Goal: Task Accomplishment & Management: Manage account settings

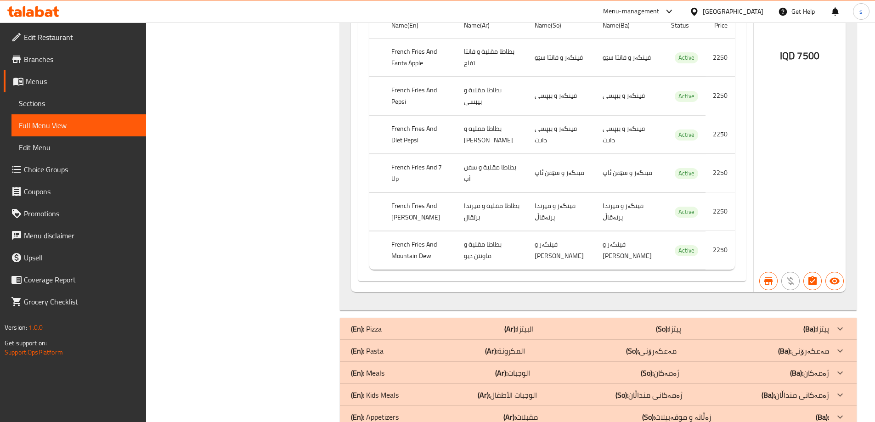
scroll to position [5633, 0]
click at [38, 14] on icon at bounding box center [39, 11] width 9 height 11
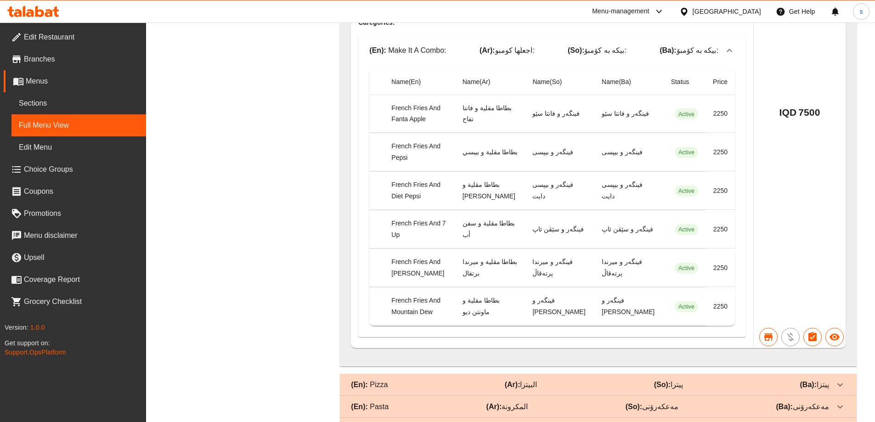
scroll to position [5519, 0]
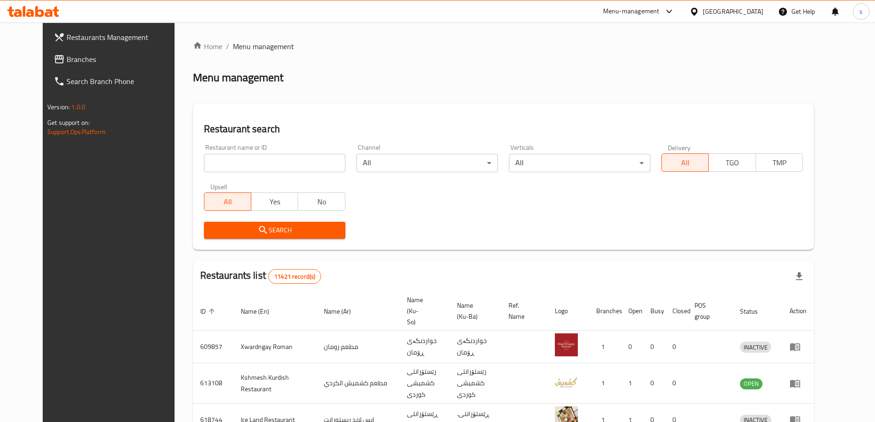
click at [237, 164] on input "search" at bounding box center [275, 163] width 142 height 18
paste input "Lokmada, Tuy Malik"
type input "Lokmada, [PERSON_NAME]"
click at [220, 245] on div "Restaurant search Restaurant name or ID Lokmada, Tuy Malik Restaurant name or I…" at bounding box center [503, 176] width 621 height 147
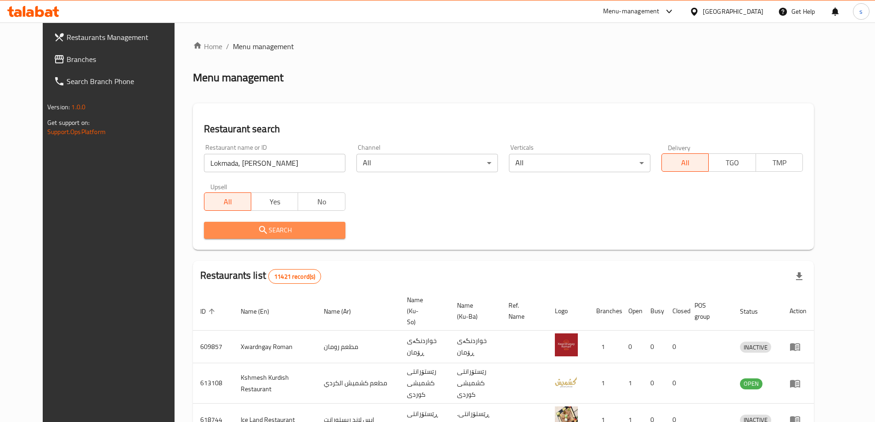
click at [222, 236] on span "Search" at bounding box center [274, 230] width 127 height 11
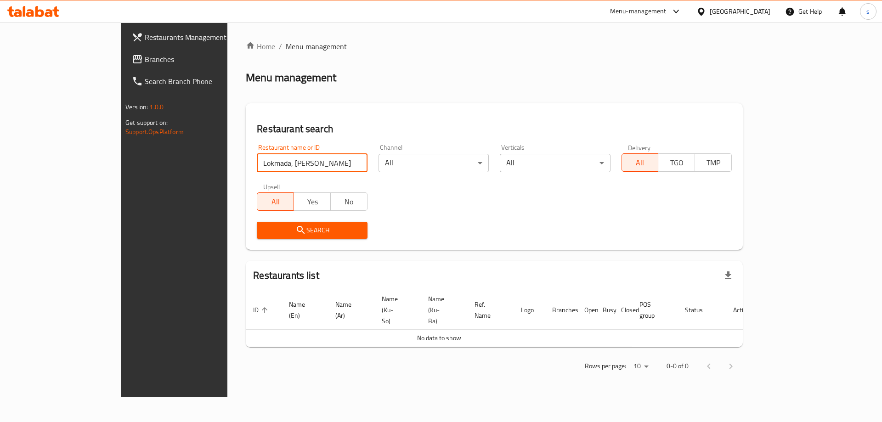
click at [272, 163] on input "Lokmada, [PERSON_NAME]" at bounding box center [312, 163] width 110 height 18
drag, startPoint x: 257, startPoint y: 160, endPoint x: 176, endPoint y: 164, distance: 80.5
click at [257, 164] on input "Lokmada, [PERSON_NAME]" at bounding box center [312, 163] width 110 height 18
click at [125, 52] on link "Branches" at bounding box center [197, 59] width 144 height 22
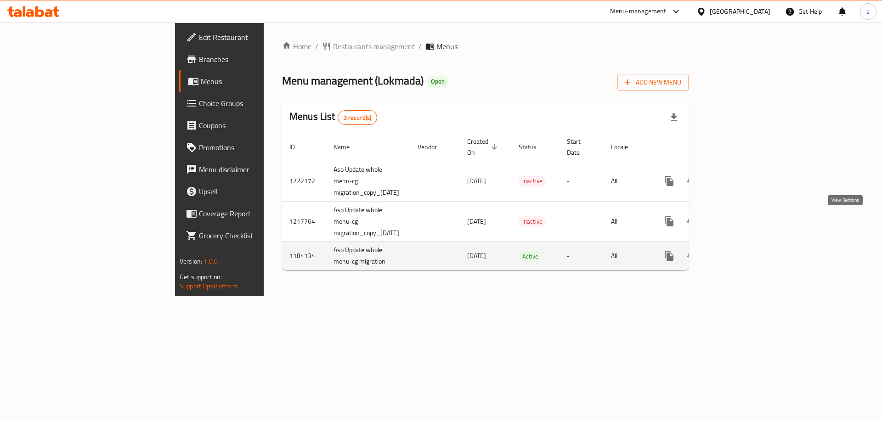
click at [741, 250] on icon "enhanced table" at bounding box center [735, 255] width 11 height 11
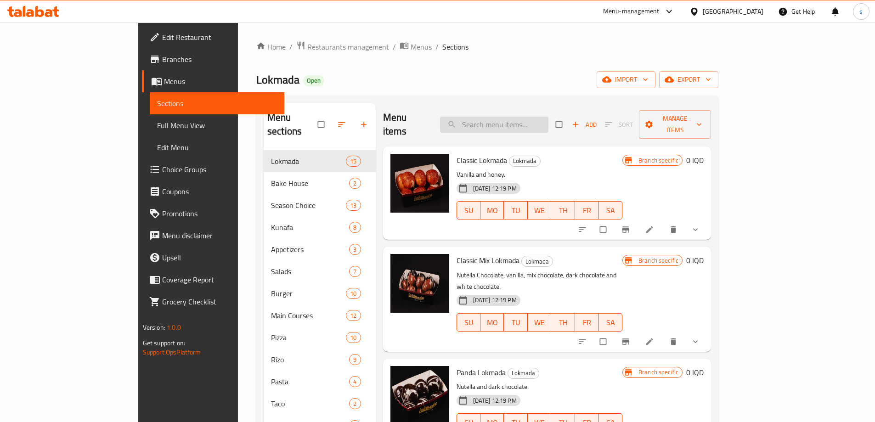
click at [549, 120] on input "search" at bounding box center [494, 125] width 108 height 16
paste input "Chocolate Croissant"
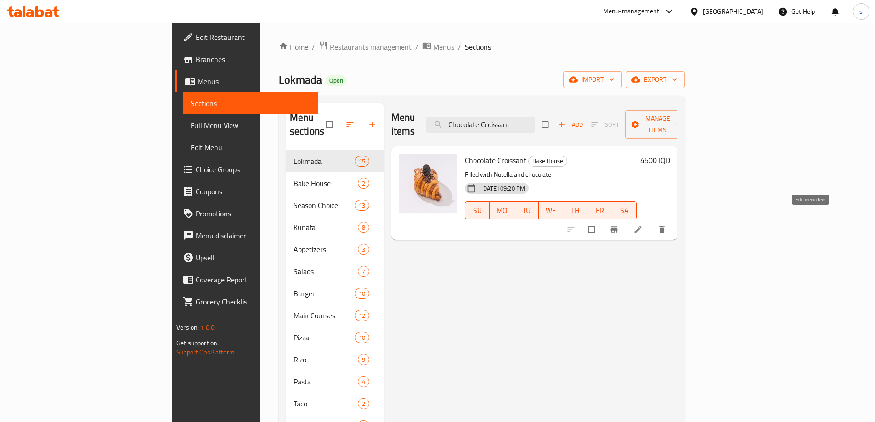
type input "Chocolate Croissant"
click at [643, 225] on icon at bounding box center [638, 229] width 9 height 9
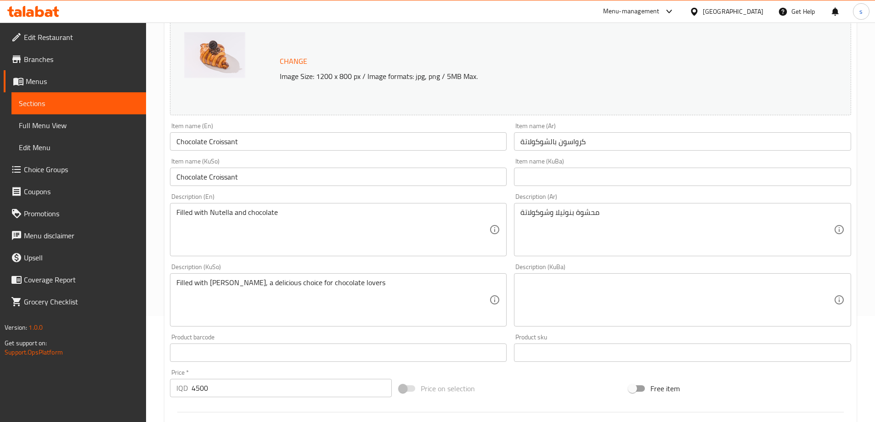
scroll to position [107, 0]
click at [452, 274] on div "Filled with Nutella, a delicious choice for chocolate lovers Description (KuSo)" at bounding box center [338, 298] width 337 height 53
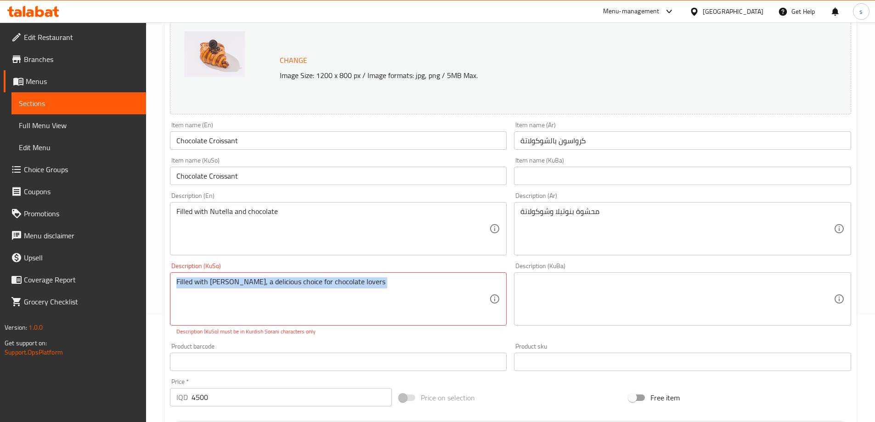
click at [452, 274] on div "Filled with Nutella, a delicious choice for chocolate lovers Description (KuSo)" at bounding box center [338, 298] width 337 height 53
click at [449, 278] on div "Filled with Nutella, a delicious choice for chocolate lovers Description (KuSo)" at bounding box center [338, 298] width 337 height 53
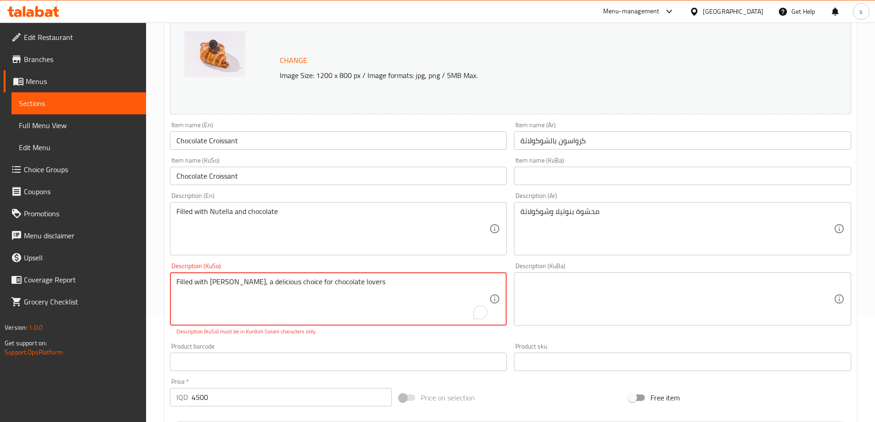
click at [449, 278] on textarea "Filled with Nutella, a delicious choice for chocolate lovers" at bounding box center [332, 300] width 313 height 44
click at [447, 282] on textarea "Filled with Nutella, a delicious choice for chocolate lovers" at bounding box center [332, 300] width 313 height 44
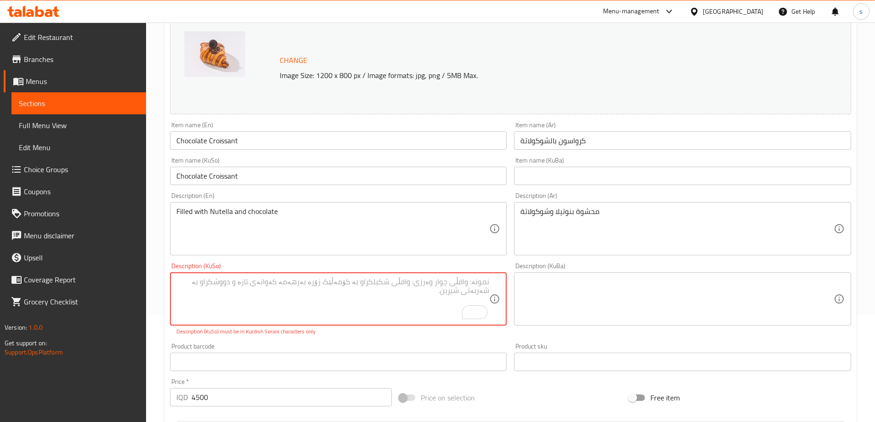
click at [362, 205] on div "Filled with Nutella and chocolate Description (En)" at bounding box center [338, 228] width 337 height 53
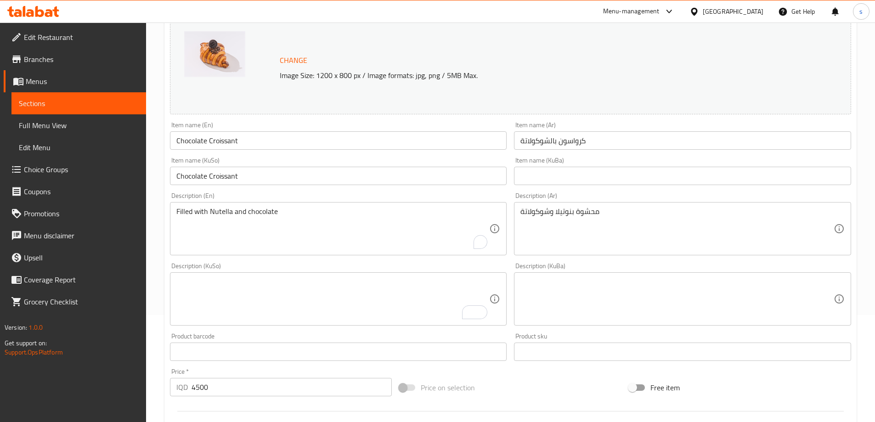
click at [362, 205] on div "Filled with Nutella and chocolate Description (En)" at bounding box center [338, 228] width 337 height 53
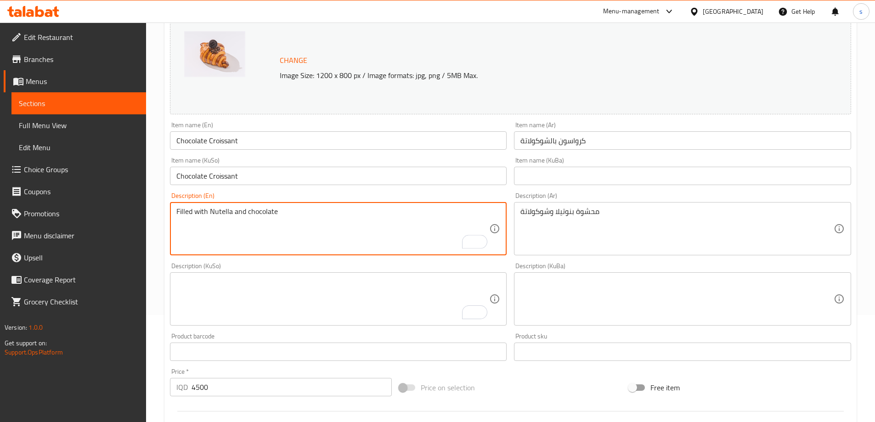
drag, startPoint x: 306, startPoint y: 208, endPoint x: 163, endPoint y: 208, distance: 143.4
click at [163, 208] on div "Home / Restaurants management / Menus / Sections / item / update Bake House sec…" at bounding box center [510, 288] width 729 height 746
paste textarea "n"
type textarea "Filled with nutella and chocolate"
click at [416, 272] on div "Description (KuSo)" at bounding box center [338, 298] width 337 height 53
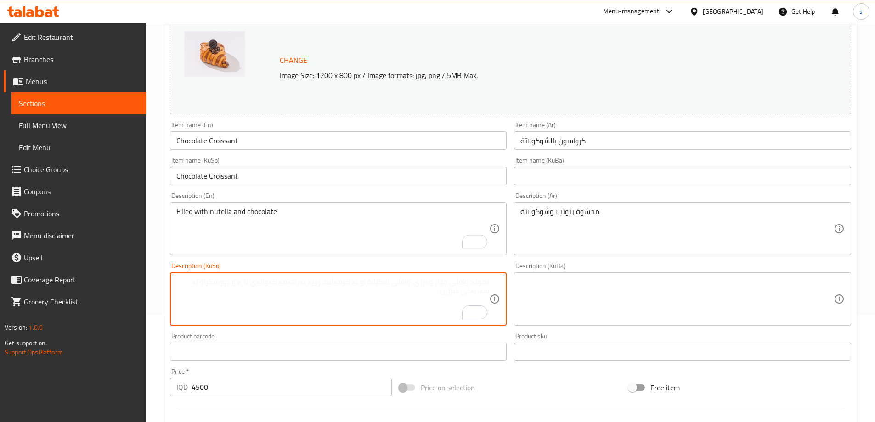
click at [422, 278] on textarea "To enrich screen reader interactions, please activate Accessibility in Grammarl…" at bounding box center [332, 300] width 313 height 44
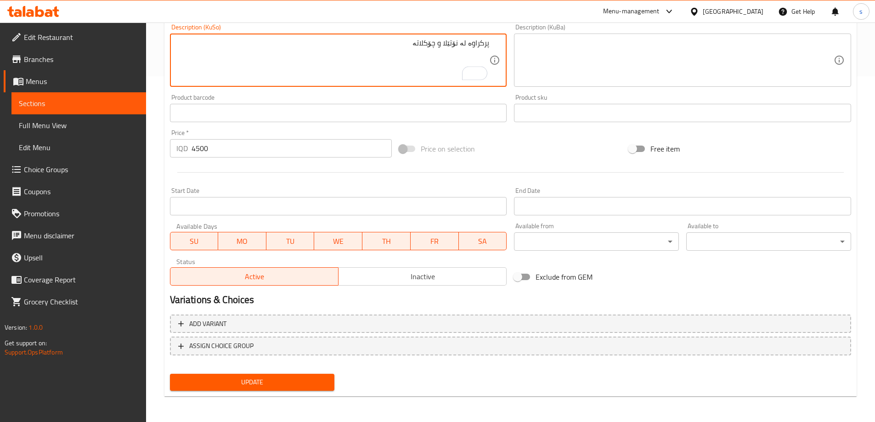
type textarea "پرکراوە لە نۆتێلا و چۆکلاتە"
click at [297, 386] on span "Update" at bounding box center [252, 382] width 150 height 11
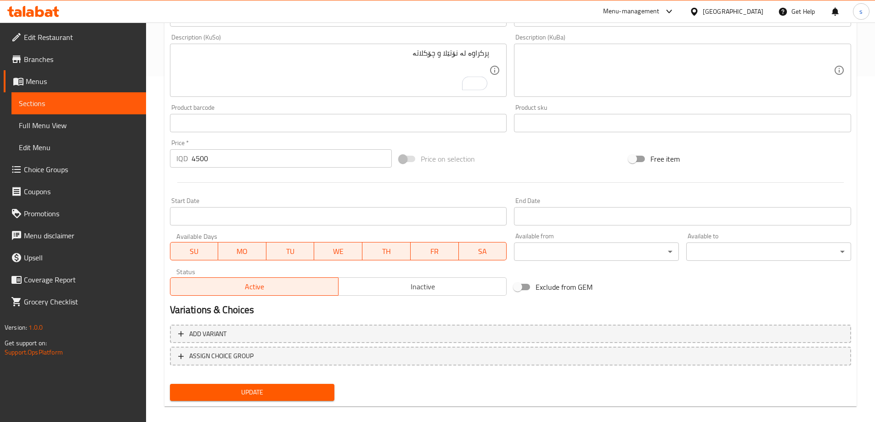
scroll to position [72, 0]
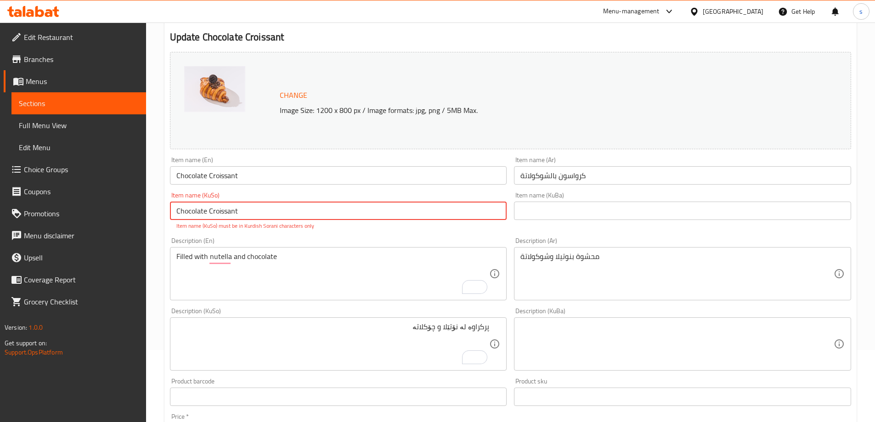
click at [263, 208] on input "Chocolate Croissant" at bounding box center [338, 211] width 337 height 18
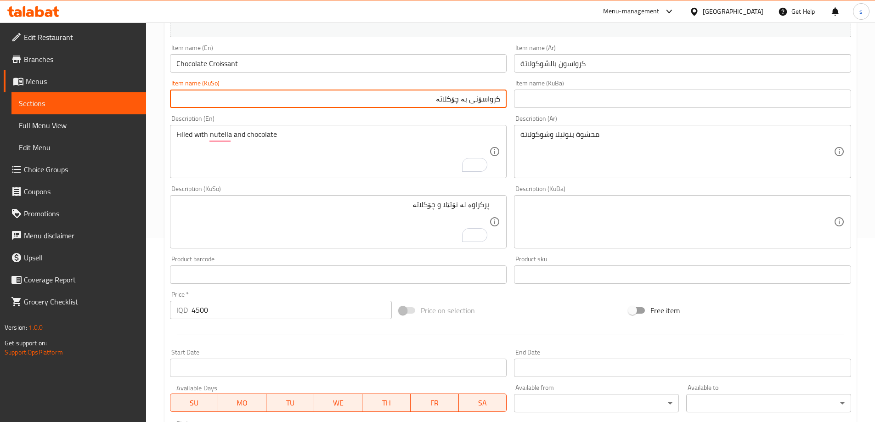
scroll to position [346, 0]
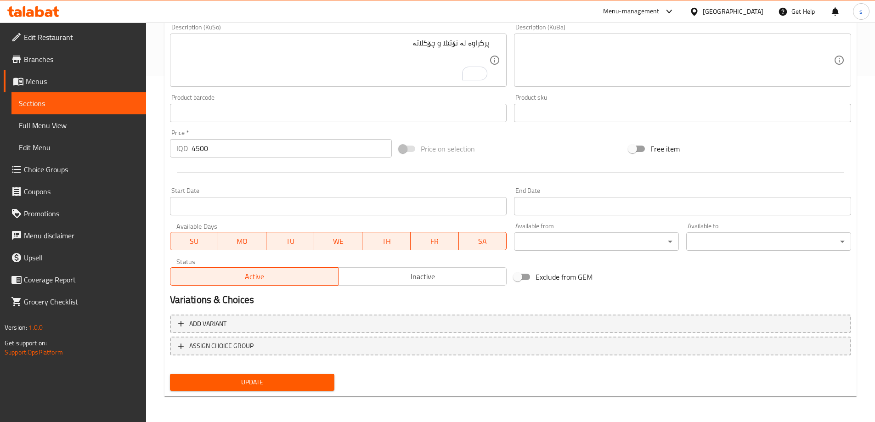
type input "کرواسۆنی بە چۆکلاتە"
click at [294, 383] on span "Update" at bounding box center [252, 382] width 150 height 11
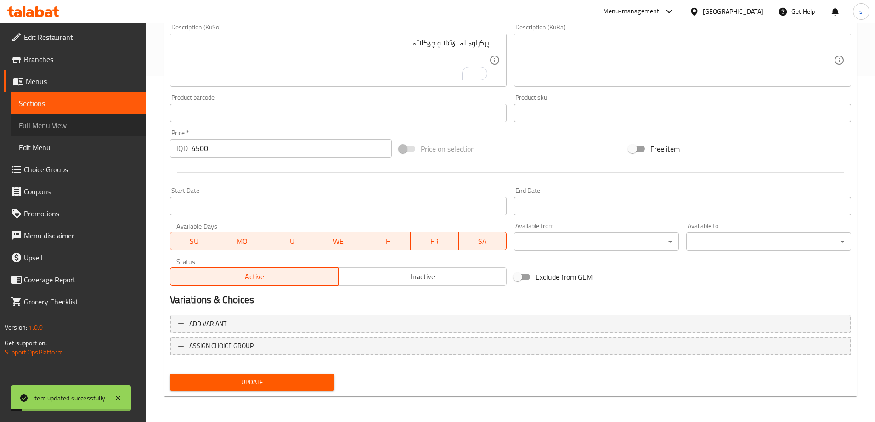
click at [73, 119] on link "Full Menu View" at bounding box center [78, 125] width 135 height 22
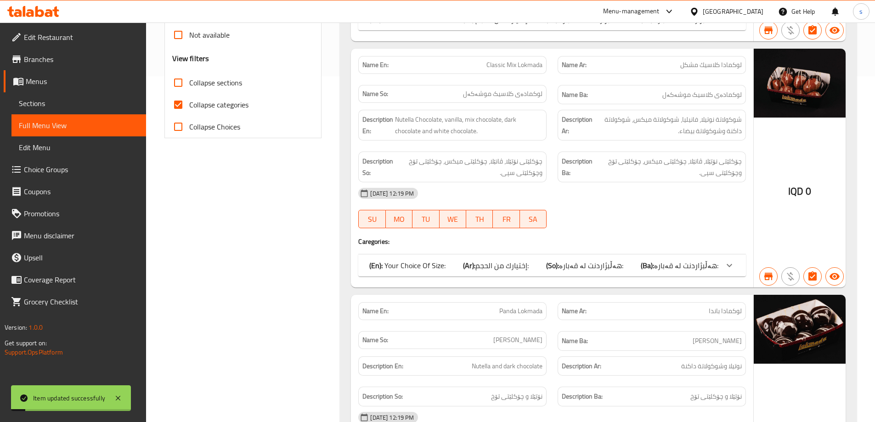
click at [176, 89] on input "Collapse sections" at bounding box center [178, 83] width 22 height 22
checkbox input "true"
click at [176, 108] on input "Collapse categories" at bounding box center [178, 105] width 22 height 22
checkbox input "false"
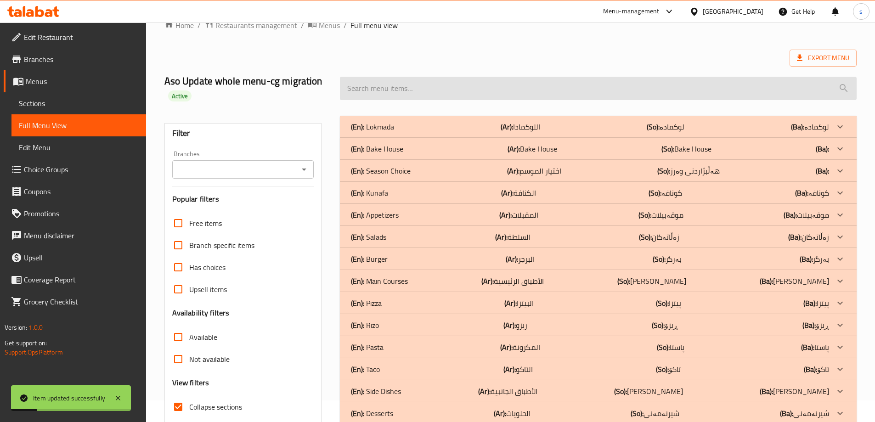
scroll to position [20, 0]
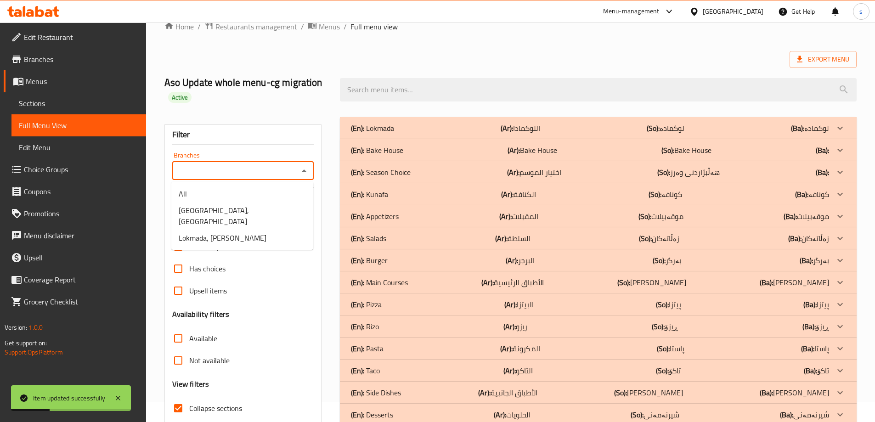
click at [291, 165] on input "Branches" at bounding box center [235, 170] width 121 height 13
click at [280, 230] on li "Lokmada, [PERSON_NAME]" at bounding box center [242, 238] width 142 height 17
type input "Lokmada, [PERSON_NAME]"
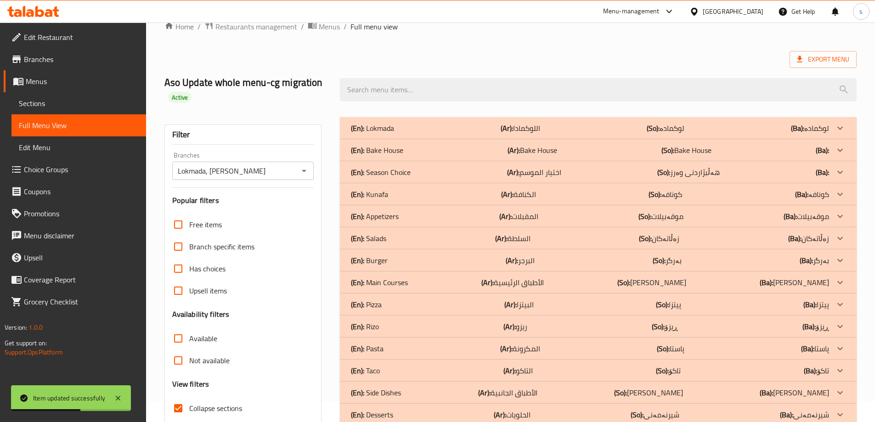
click at [392, 97] on input "search" at bounding box center [598, 89] width 517 height 23
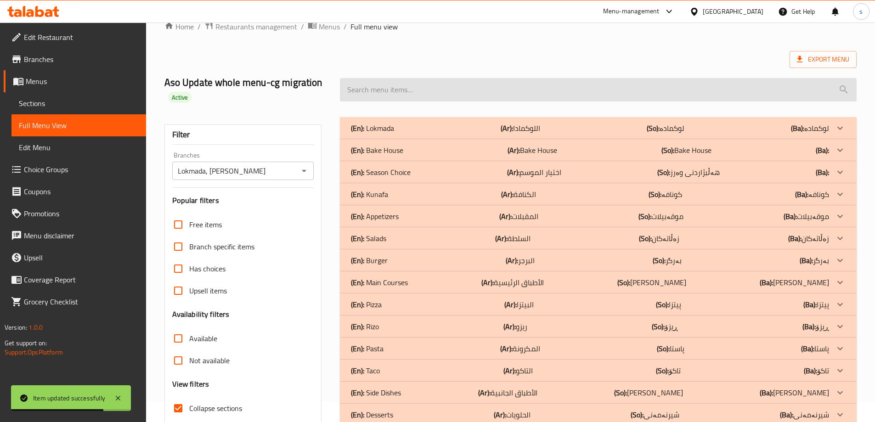
paste input "Chocolate Croissant"
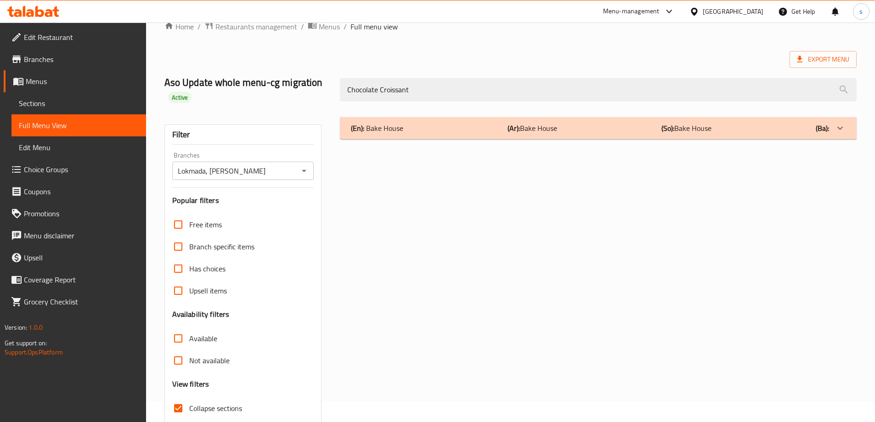
type input "Chocolate Croissant"
click at [405, 126] on div "(En): Bake House (Ar): Bake House (So): Bake House (Ba):" at bounding box center [590, 128] width 478 height 11
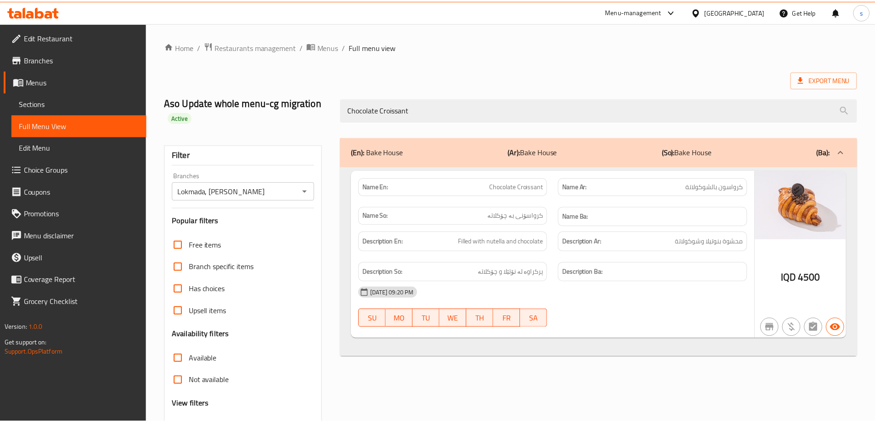
scroll to position [80, 0]
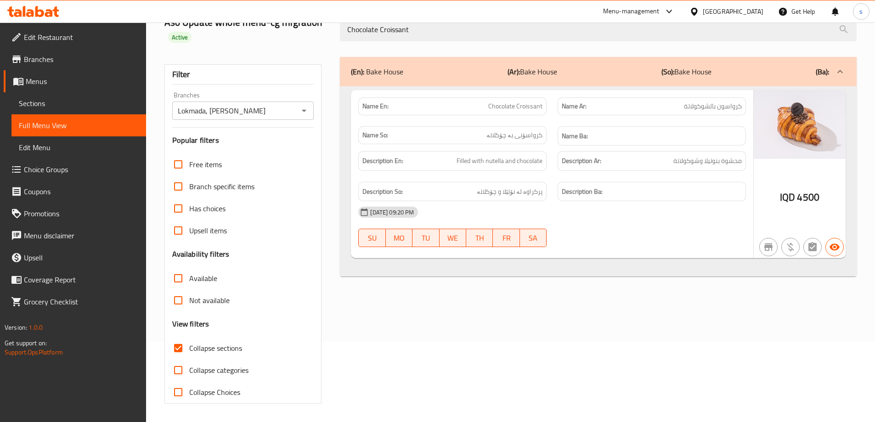
click at [47, 104] on span "Sections" at bounding box center [79, 103] width 120 height 11
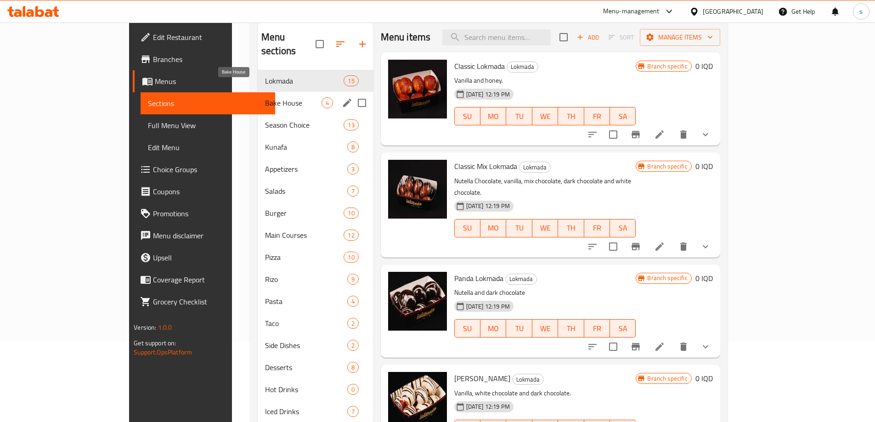
click at [265, 97] on span "Bake House" at bounding box center [293, 102] width 57 height 11
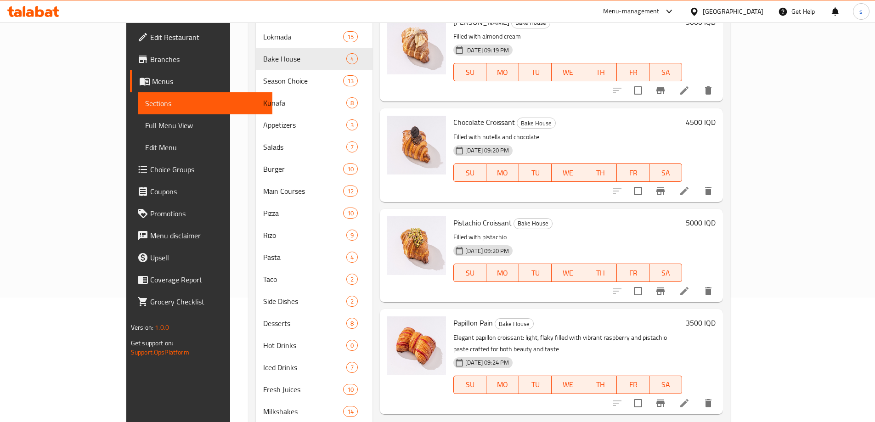
scroll to position [132, 0]
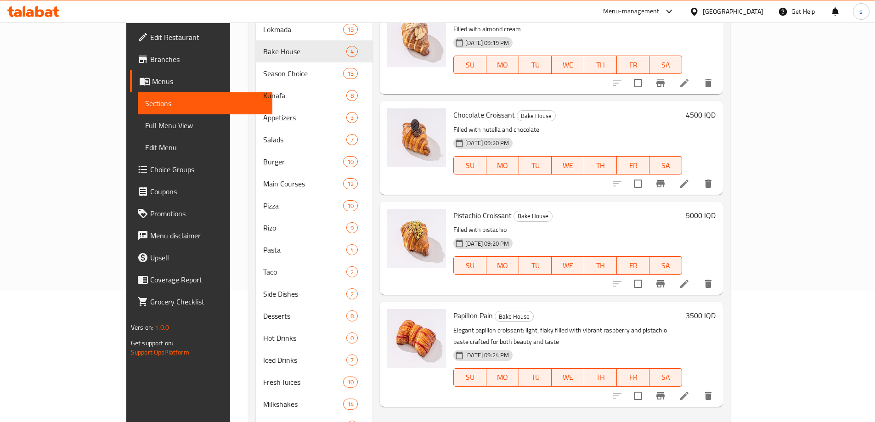
click at [690, 180] on icon at bounding box center [684, 183] width 11 height 11
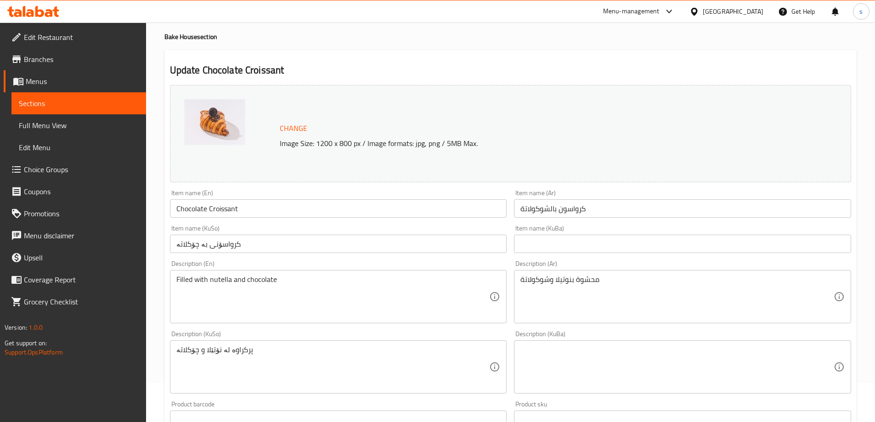
scroll to position [40, 0]
click at [207, 244] on input "کرواسۆنی بە چۆکلاتە" at bounding box center [338, 243] width 337 height 18
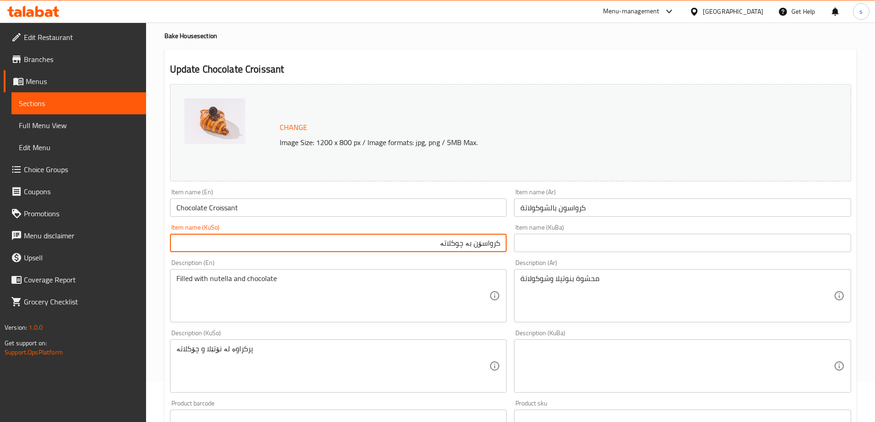
type input "کرواسۆن بە چوکلاتە"
click at [337, 388] on div "پرکراوە لە نۆتێلا و چۆکلاتە Description (KuSo)" at bounding box center [338, 366] width 337 height 53
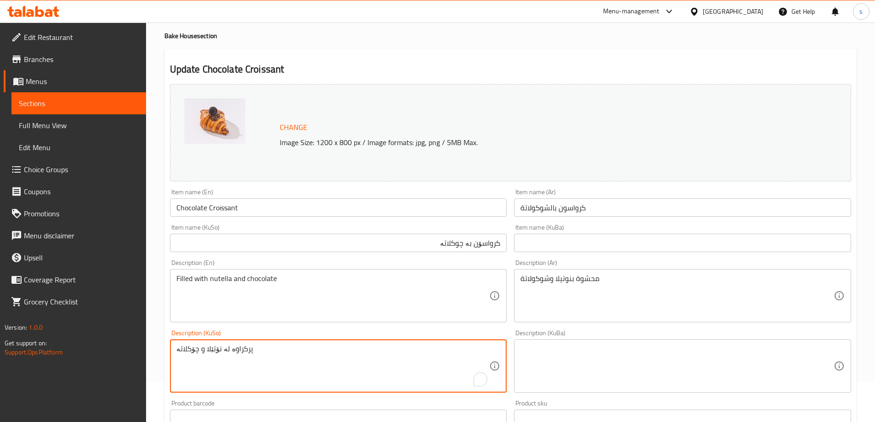
click at [340, 379] on textarea "پرکراوە لە نۆتێلا و چۆکلاتە" at bounding box center [332, 367] width 313 height 44
click at [434, 347] on textarea "پرکراوە لە نۆتێلا و چۆکلاتە" at bounding box center [332, 367] width 313 height 44
click at [465, 352] on textarea "پرکراوە لە نۆتێلا و چوکلاتە" at bounding box center [332, 367] width 313 height 44
type textarea "پرکراوە بە نۆتێلا و چوکلاتە"
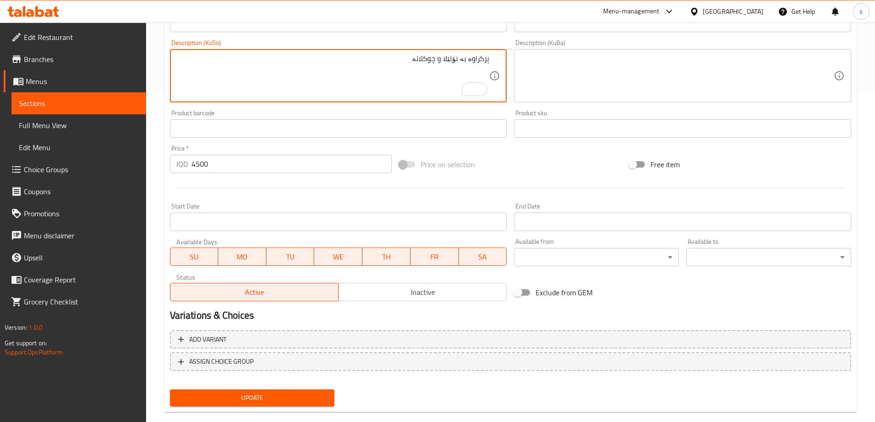
scroll to position [346, 0]
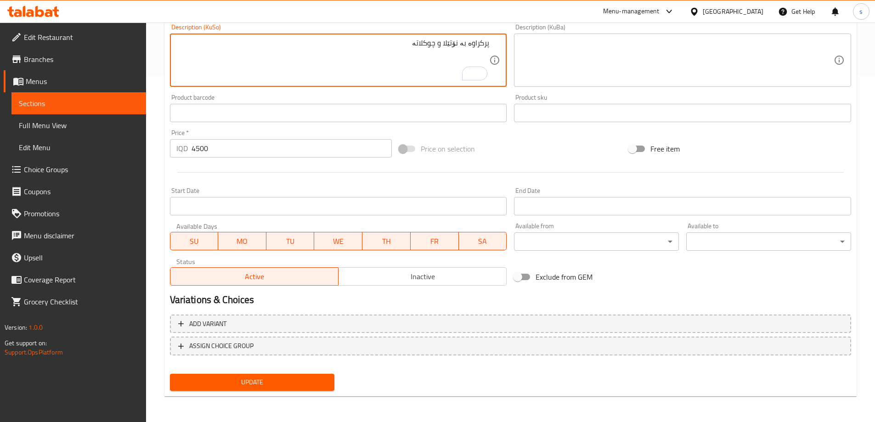
click at [264, 387] on span "Update" at bounding box center [252, 382] width 150 height 11
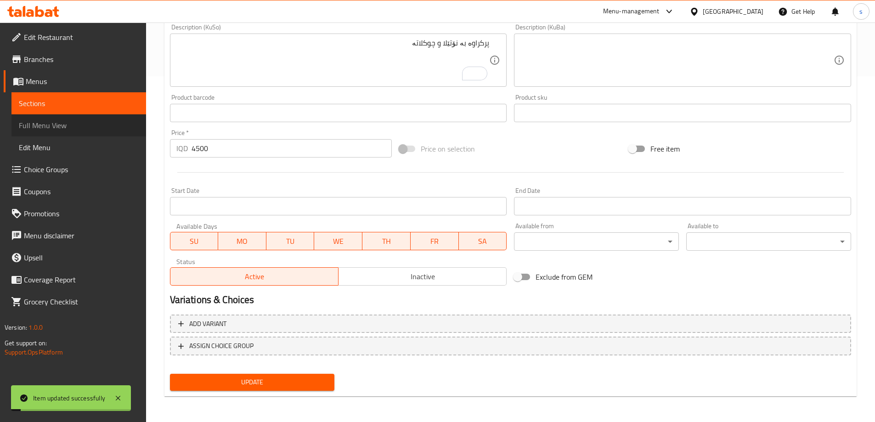
click at [72, 130] on span "Full Menu View" at bounding box center [79, 125] width 120 height 11
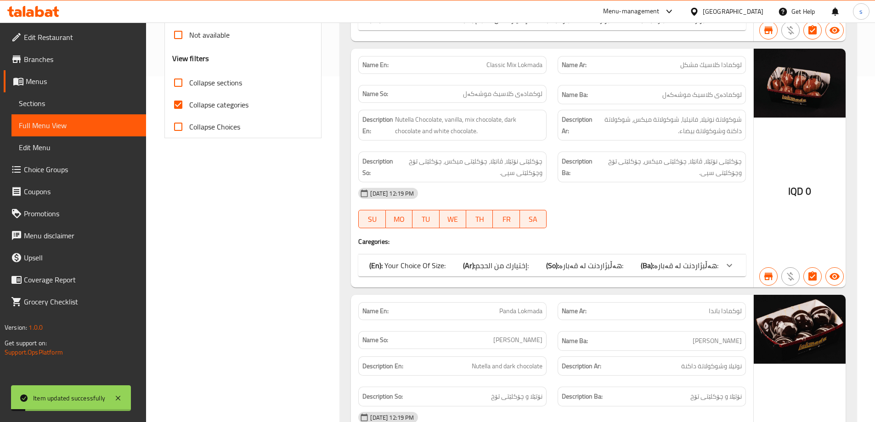
click at [179, 79] on input "Collapse sections" at bounding box center [178, 83] width 22 height 22
checkbox input "true"
click at [183, 98] on input "Collapse categories" at bounding box center [178, 105] width 22 height 22
checkbox input "false"
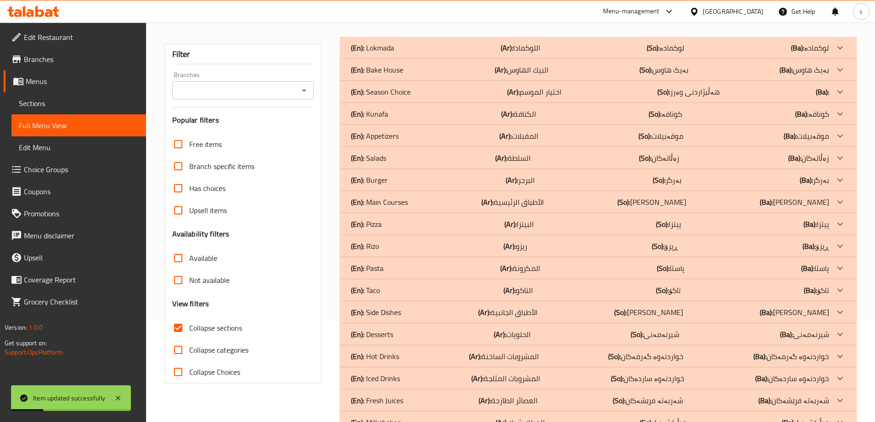
scroll to position [57, 0]
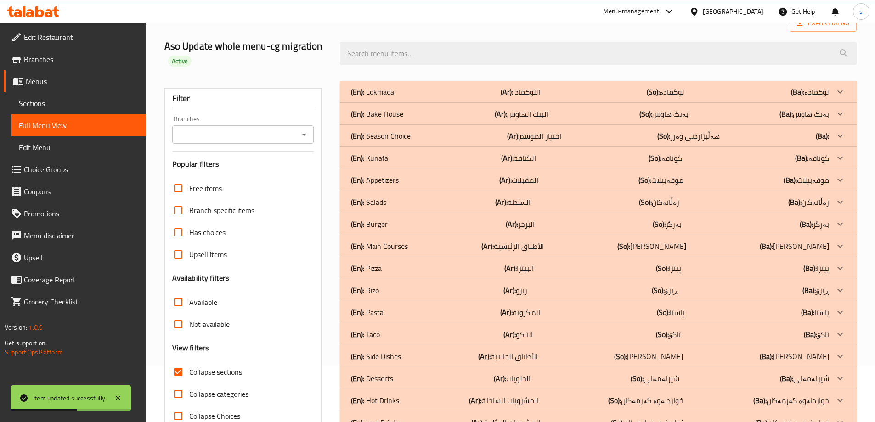
click at [272, 133] on input "Branches" at bounding box center [235, 134] width 121 height 13
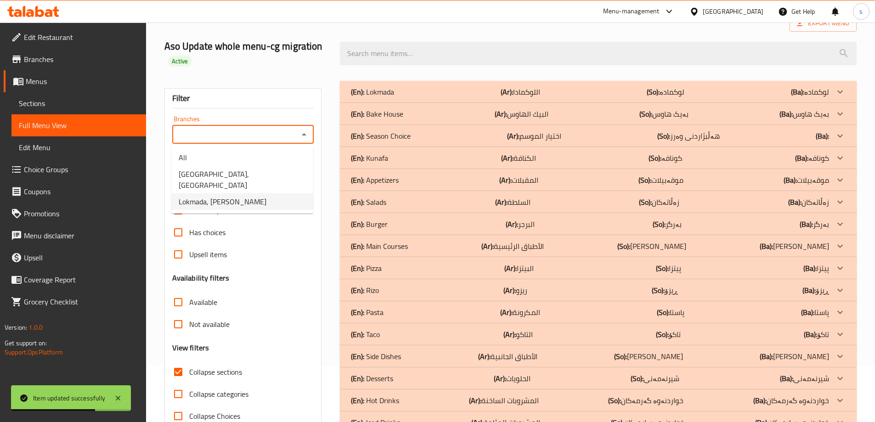
click at [232, 196] on span "Lokmada, [PERSON_NAME]" at bounding box center [223, 201] width 88 height 11
type input "Lokmada, [PERSON_NAME]"
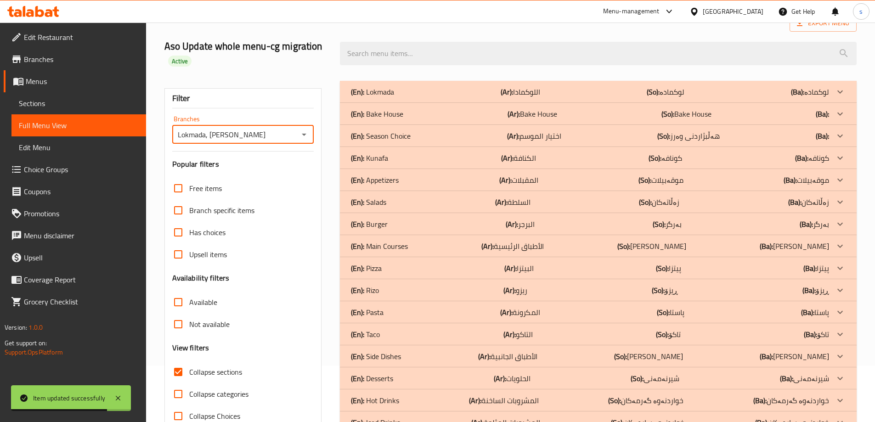
click at [378, 66] on div at bounding box center [599, 53] width 528 height 34
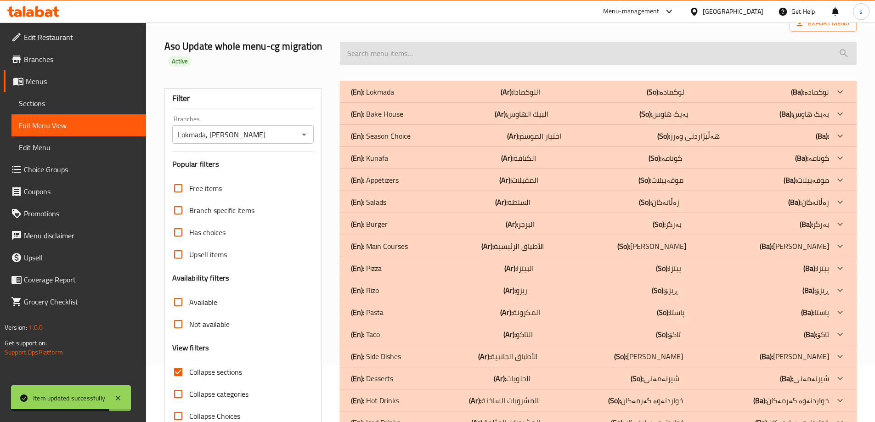
click at [380, 61] on input "search" at bounding box center [598, 53] width 517 height 23
paste input "Chocolate Croissant"
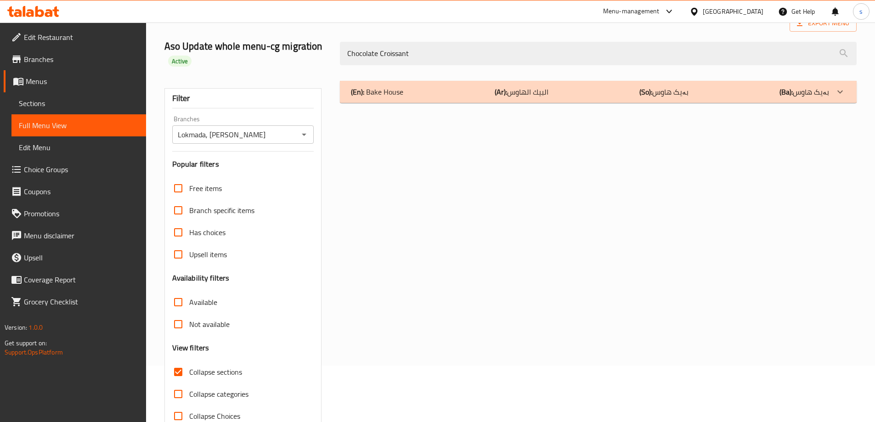
type input "Chocolate Croissant"
click at [433, 103] on div "(En): Bake House (Ar): البيك الهاوس (So): بەیک هاوس (Ba): بەیک هاوس Name En: Ch…" at bounding box center [599, 254] width 528 height 358
click at [430, 93] on div "(En): Bake House (Ar): البيك الهاوس (So): بەیک هاوس (Ba): بەیک هاوس" at bounding box center [590, 91] width 478 height 11
click at [448, 98] on div "(En): Bake House (Ar): البيك الهاوس (So): بەیک هاوس (Ba): بەیک هاوس" at bounding box center [598, 92] width 517 height 22
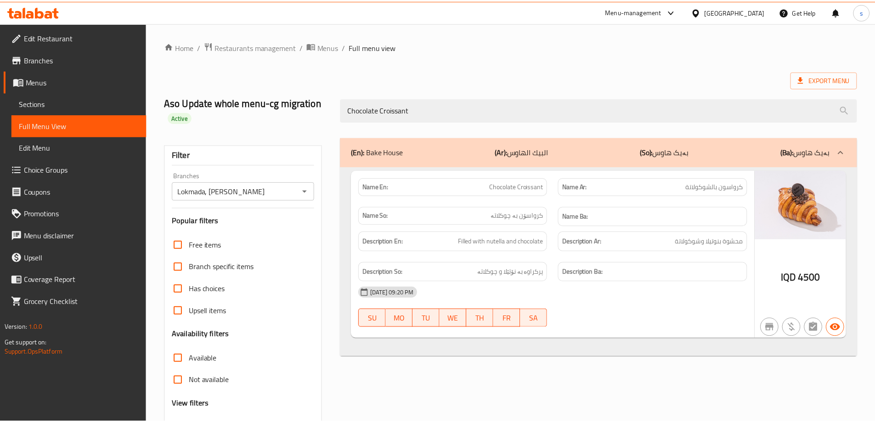
scroll to position [80, 0]
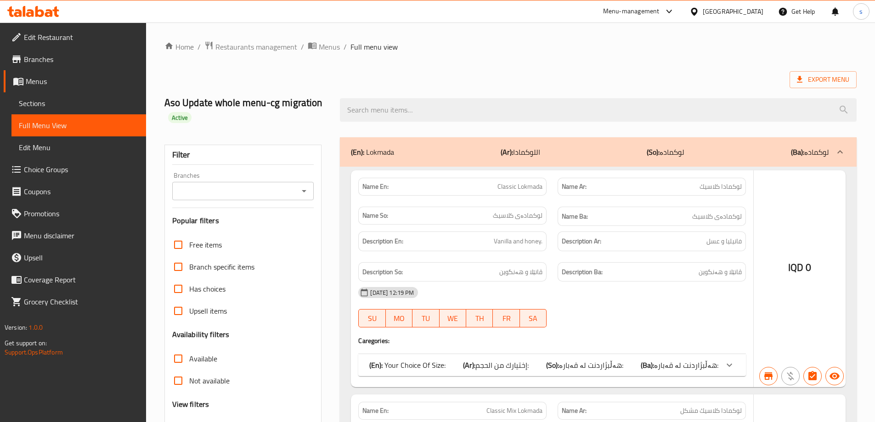
click at [67, 108] on div at bounding box center [437, 211] width 875 height 422
click at [65, 101] on div at bounding box center [437, 211] width 875 height 422
click at [44, 102] on div at bounding box center [437, 211] width 875 height 422
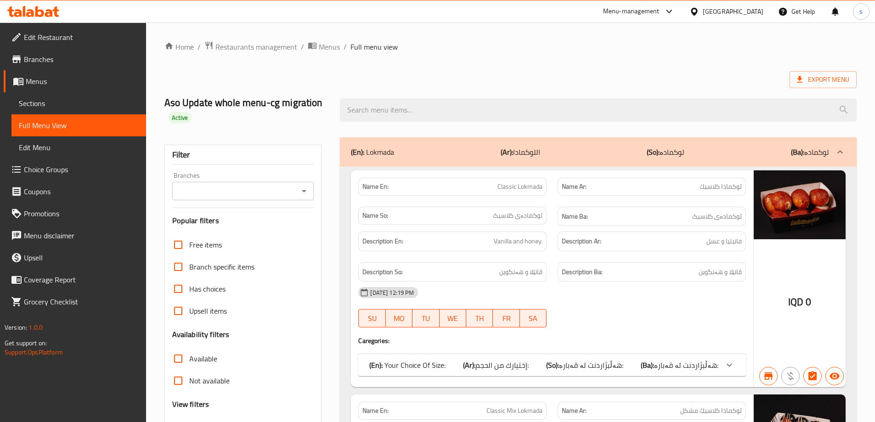
click at [45, 105] on span "Sections" at bounding box center [79, 103] width 120 height 11
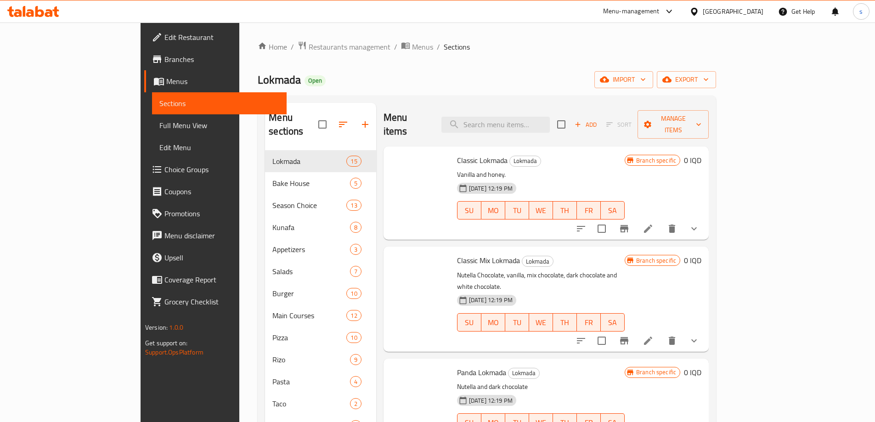
click at [159, 102] on span "Sections" at bounding box center [219, 103] width 120 height 11
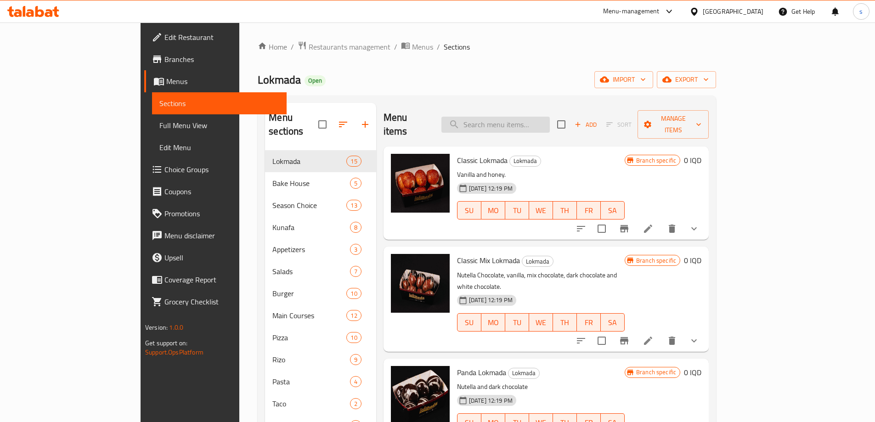
click at [536, 117] on input "search" at bounding box center [496, 125] width 108 height 16
paste input "Classic Croissant"
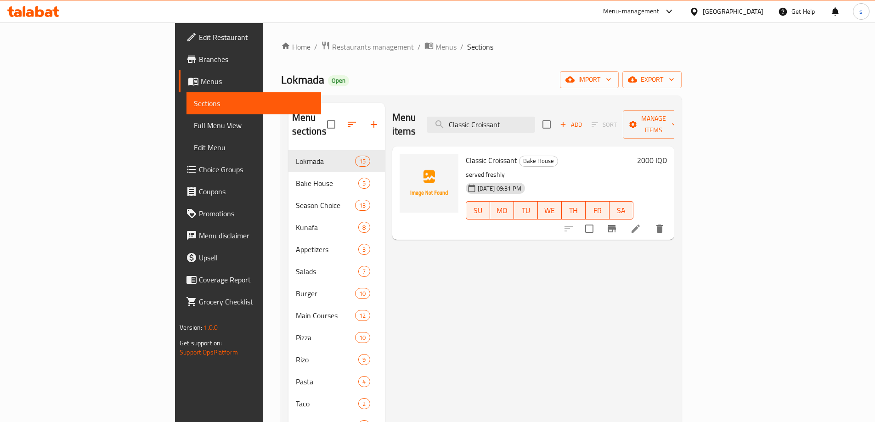
type input "Classic Croissant"
click at [641, 223] on icon at bounding box center [635, 228] width 11 height 11
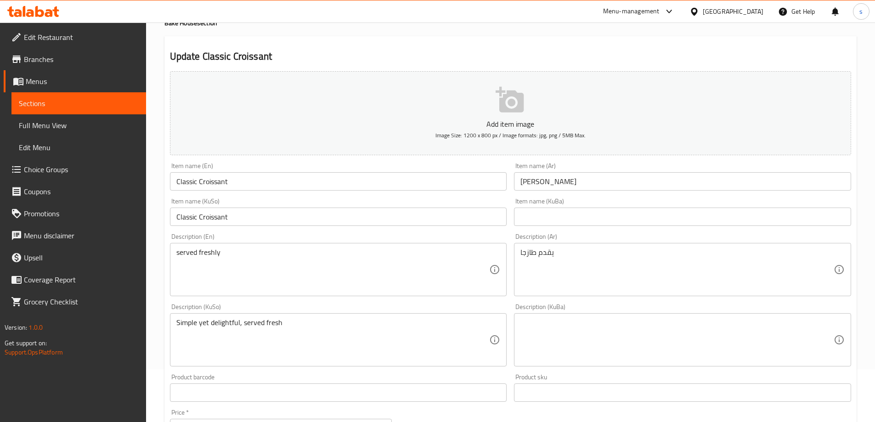
scroll to position [45, 0]
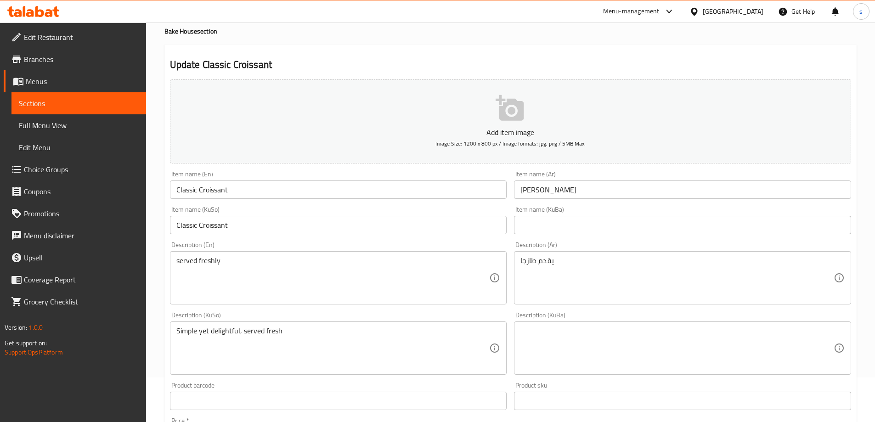
click at [251, 230] on input "Classic Croissant" at bounding box center [338, 225] width 337 height 18
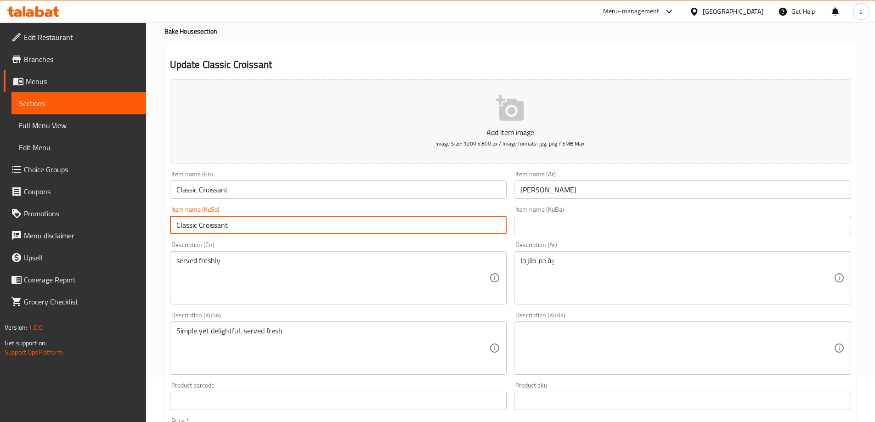
click at [251, 230] on input "Classic Croissant" at bounding box center [338, 225] width 337 height 18
drag, startPoint x: 410, startPoint y: 225, endPoint x: 466, endPoint y: 233, distance: 57.1
click at [466, 233] on input "کرواسۆنی گەورەی نۆتێلا" at bounding box center [338, 225] width 337 height 18
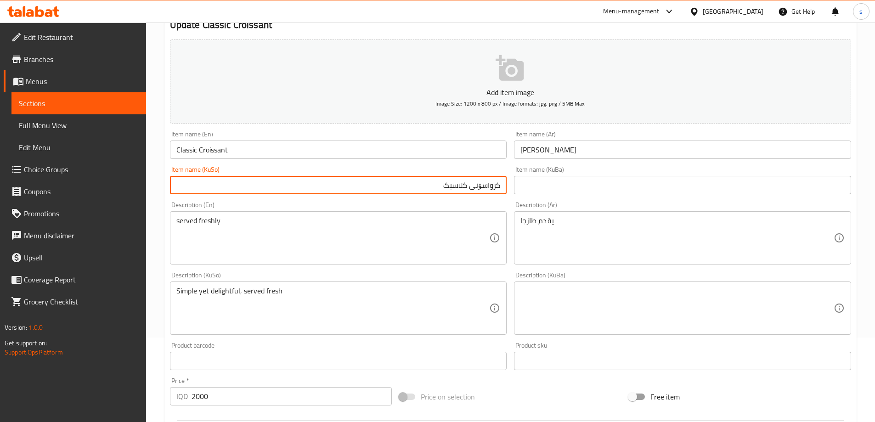
type input "کرواسۆنی کلاسیک"
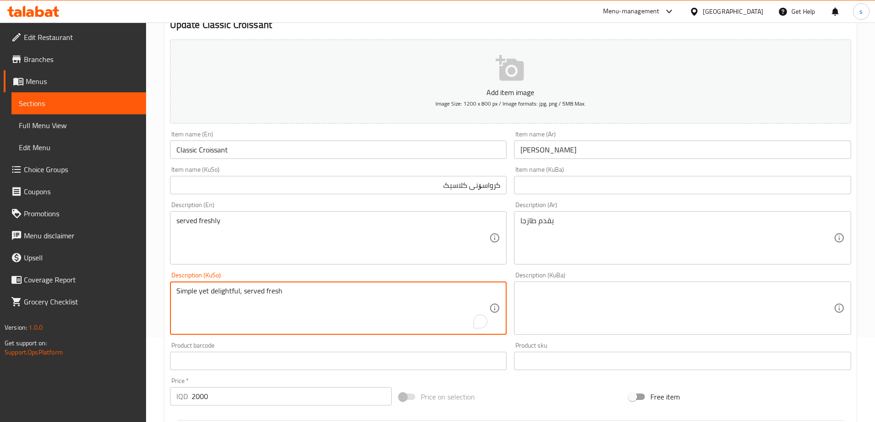
click at [374, 287] on textarea "Simple yet delightful, served fresh" at bounding box center [332, 309] width 313 height 44
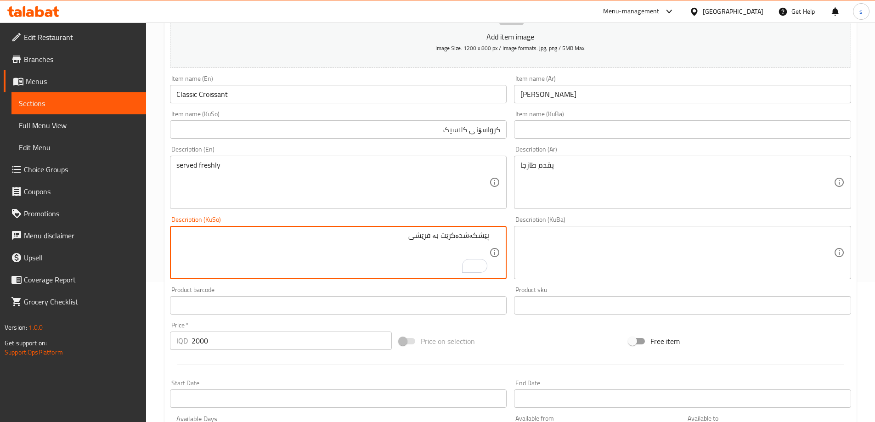
scroll to position [333, 0]
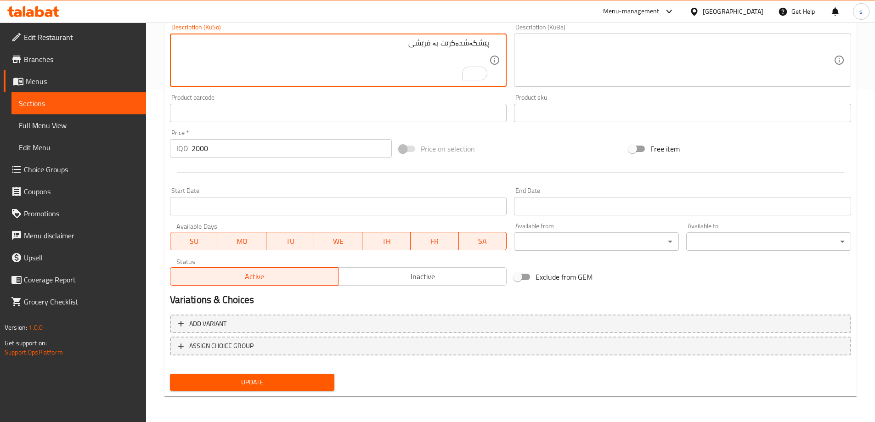
type textarea "پێشکەشدەکرێت بە فرێشی"
click at [213, 394] on div "Update" at bounding box center [252, 382] width 172 height 24
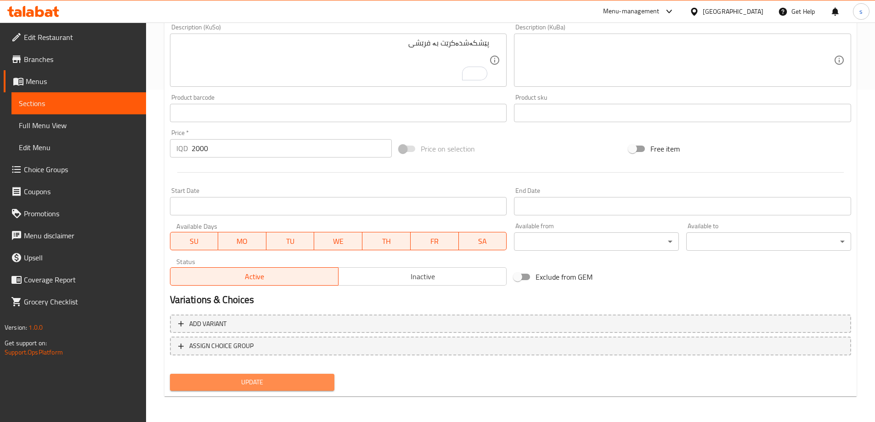
click at [218, 387] on span "Update" at bounding box center [252, 382] width 150 height 11
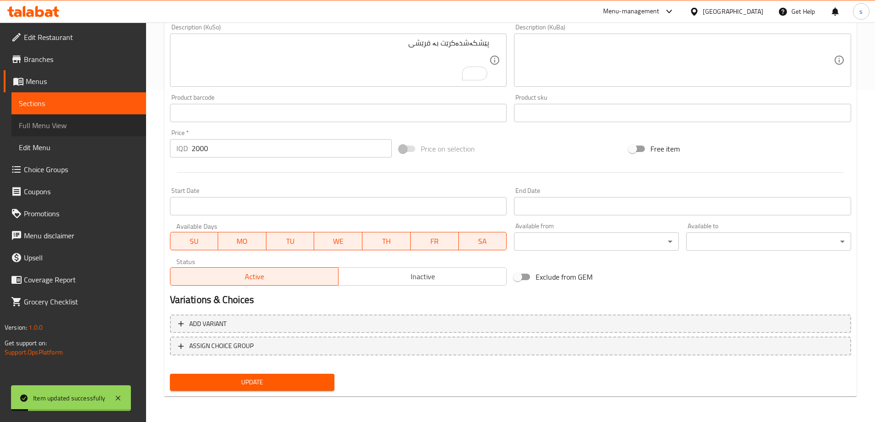
click at [83, 123] on span "Full Menu View" at bounding box center [79, 125] width 120 height 11
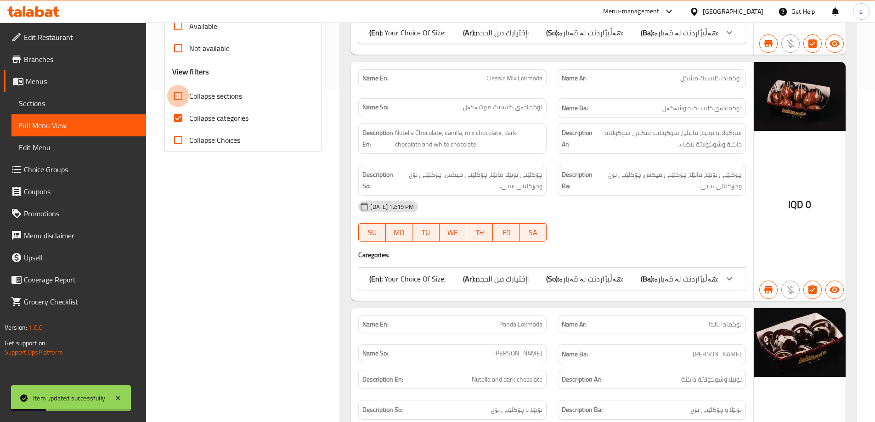
click at [174, 98] on input "Collapse sections" at bounding box center [178, 96] width 22 height 22
checkbox input "true"
click at [178, 114] on input "Collapse categories" at bounding box center [178, 118] width 22 height 22
checkbox input "false"
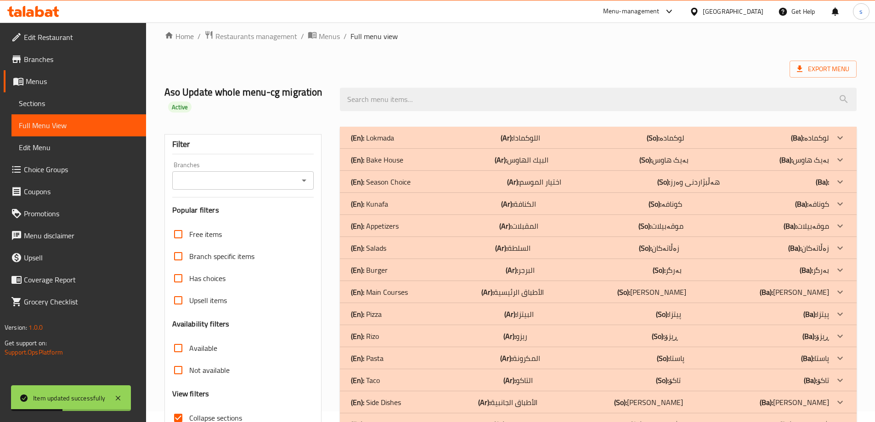
scroll to position [9, 0]
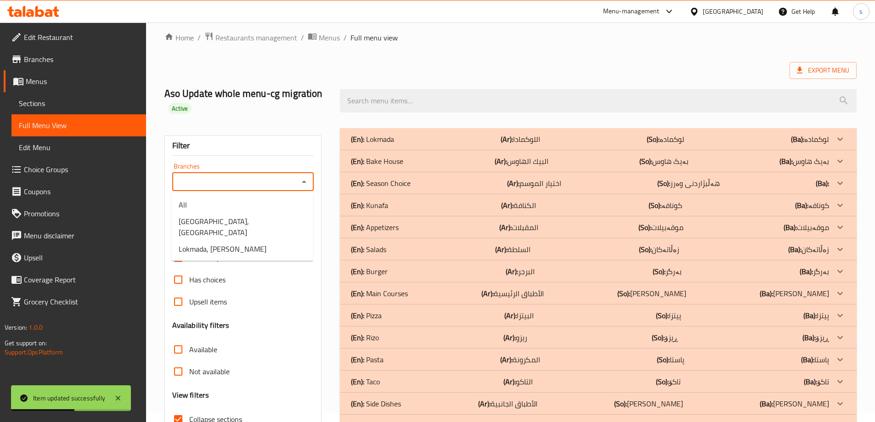
click at [293, 185] on input "Branches" at bounding box center [235, 182] width 121 height 13
click at [245, 241] on li "Lokmada, [PERSON_NAME]" at bounding box center [242, 249] width 142 height 17
type input "Lokmada, [PERSON_NAME]"
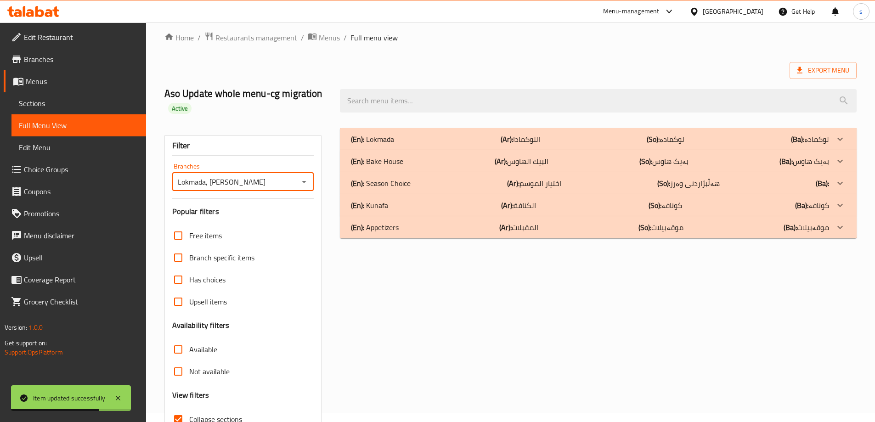
click at [384, 99] on div at bounding box center [437, 211] width 875 height 422
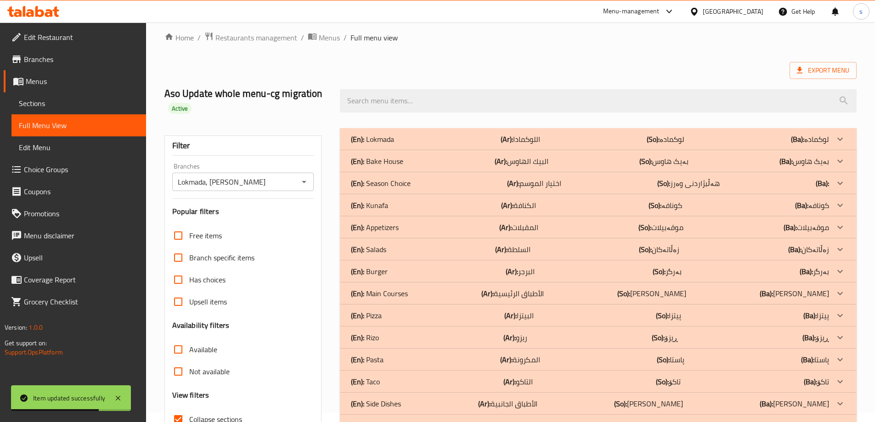
click at [384, 99] on div at bounding box center [437, 211] width 875 height 422
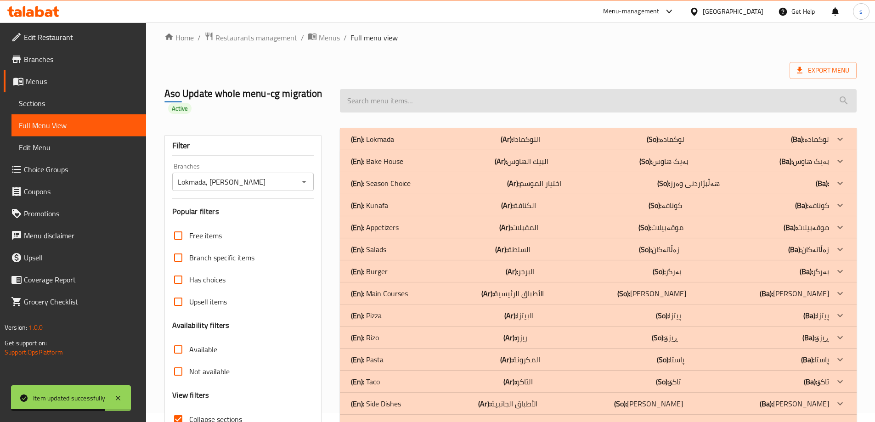
click at [387, 108] on input "search" at bounding box center [598, 100] width 517 height 23
paste input "Classic Croissant"
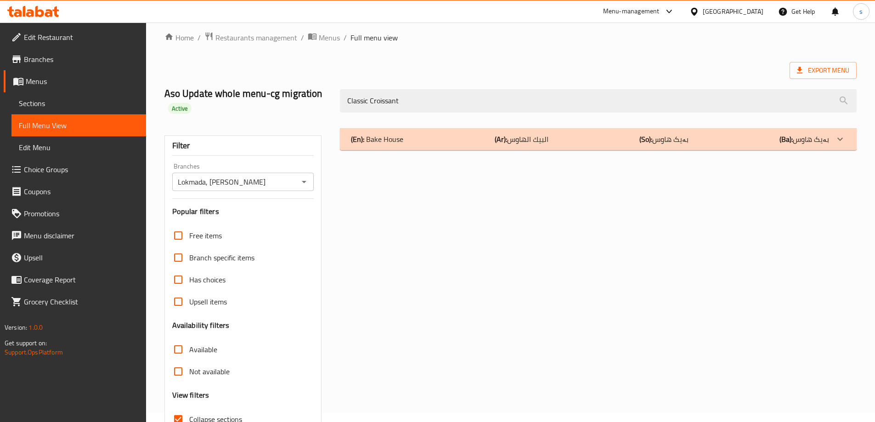
type input "Classic Croissant"
click at [453, 145] on div "(En): Bake House (Ar): البيك الهاوس (So): بەیک هاوس (Ba): بەیک هاوس" at bounding box center [598, 139] width 517 height 22
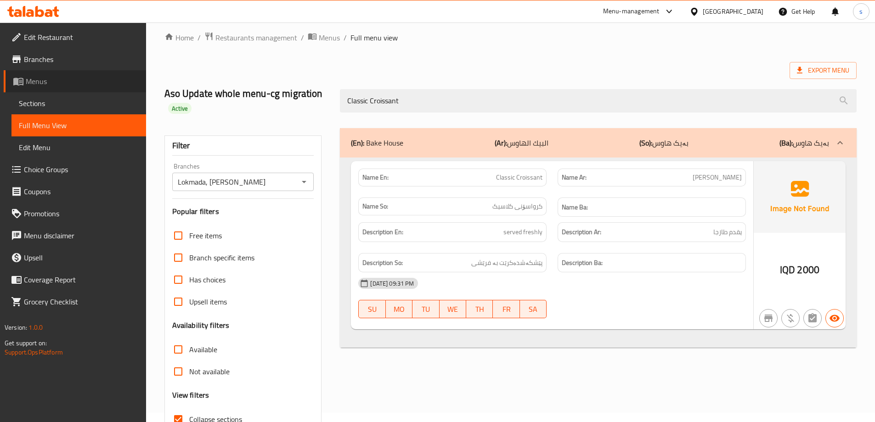
click at [52, 87] on link "Menus" at bounding box center [75, 81] width 142 height 22
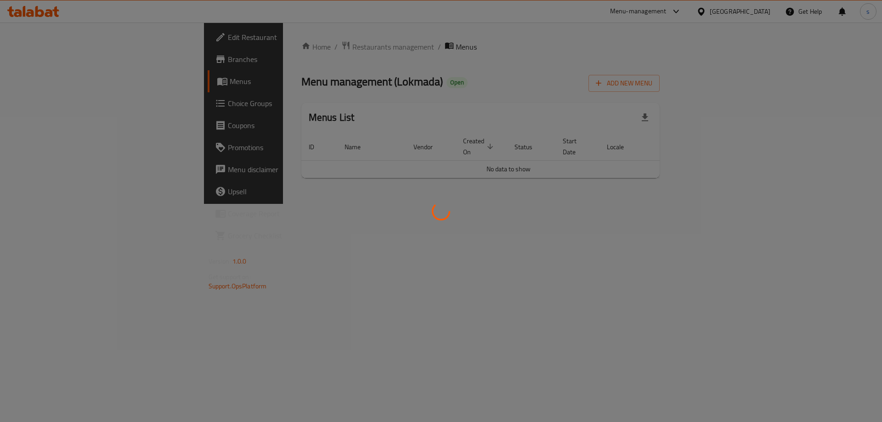
click at [56, 98] on div at bounding box center [441, 211] width 882 height 422
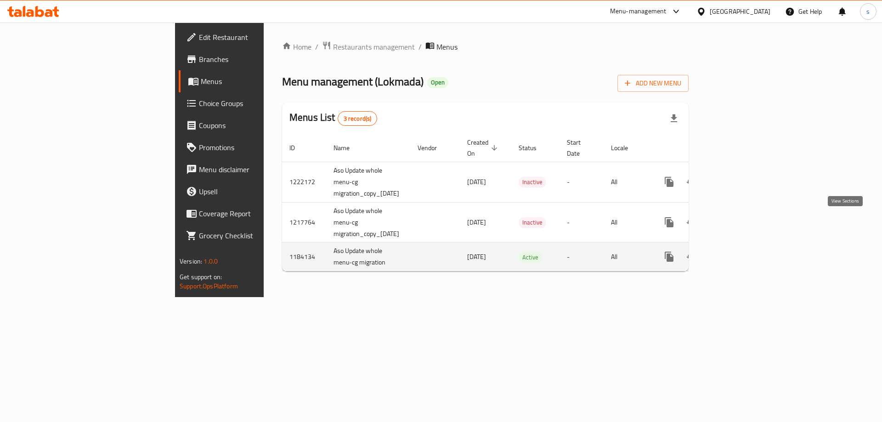
click at [747, 246] on link "enhanced table" at bounding box center [736, 257] width 22 height 22
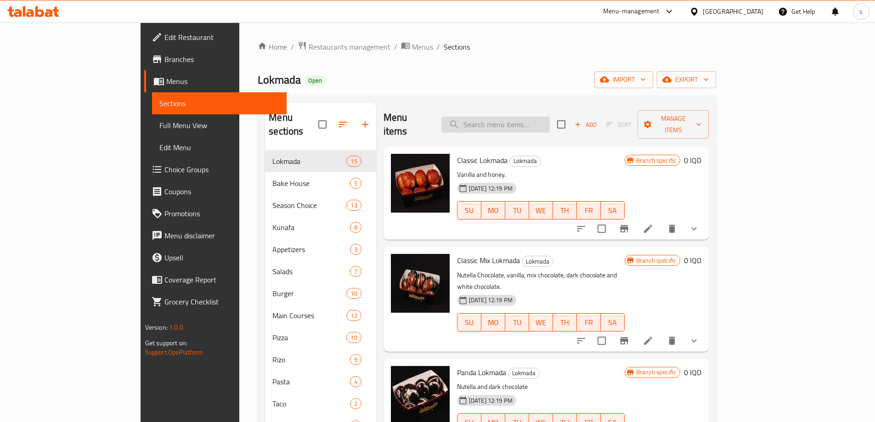
click at [545, 117] on input "search" at bounding box center [496, 125] width 108 height 16
paste input "Classic Croissant"
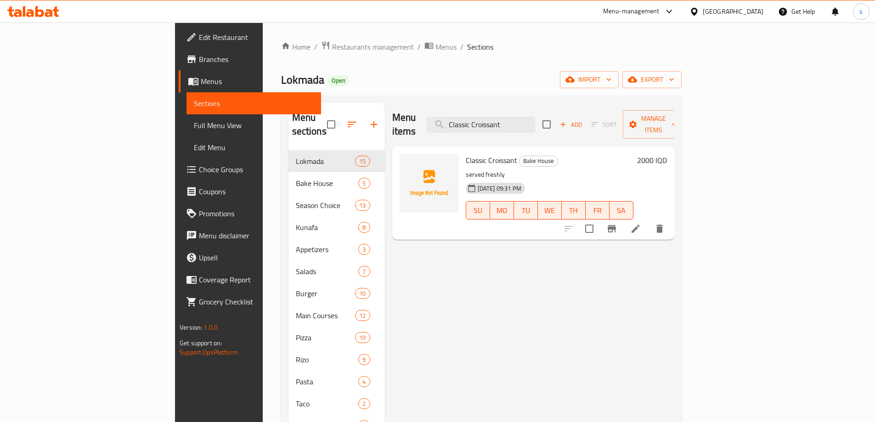
type input "Classic Croissant"
click at [671, 224] on div at bounding box center [614, 229] width 113 height 22
click at [641, 223] on icon at bounding box center [635, 228] width 11 height 11
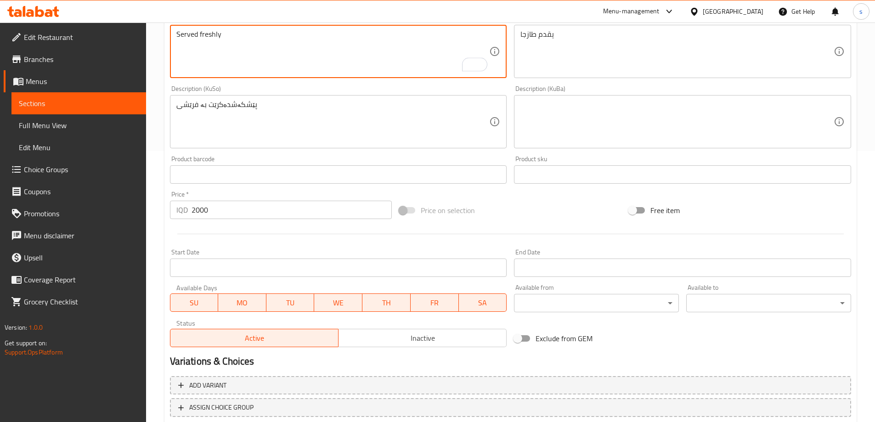
scroll to position [333, 0]
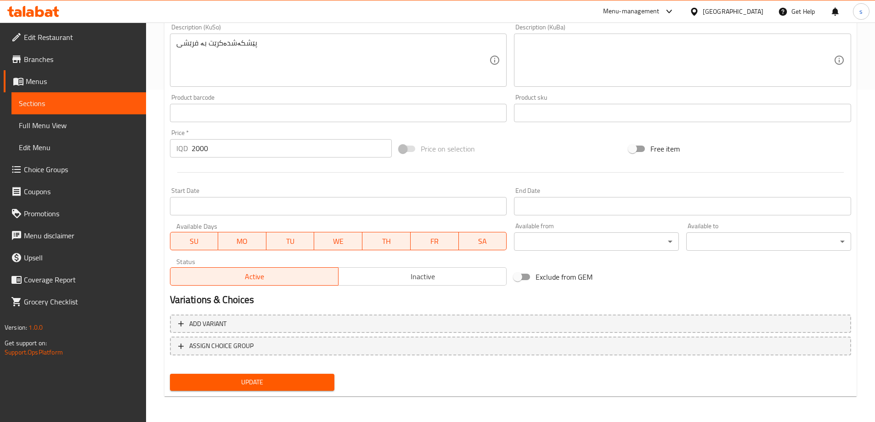
type textarea "Served freshly"
click at [317, 374] on button "Update" at bounding box center [252, 382] width 165 height 17
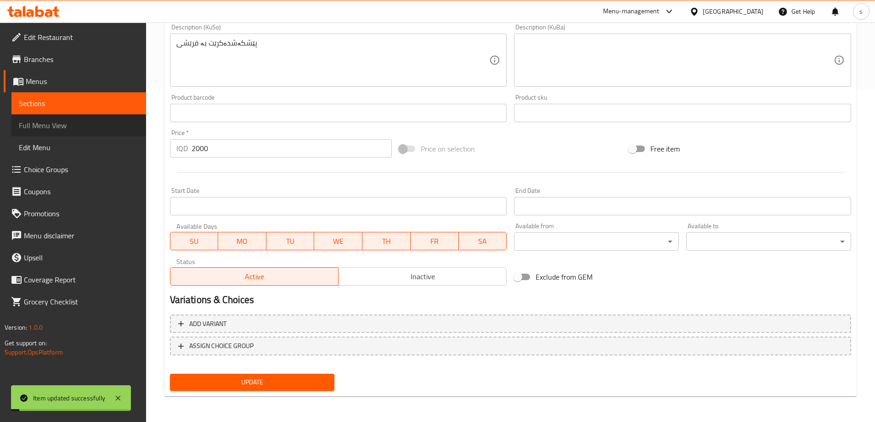
click at [112, 130] on span "Full Menu View" at bounding box center [79, 125] width 120 height 11
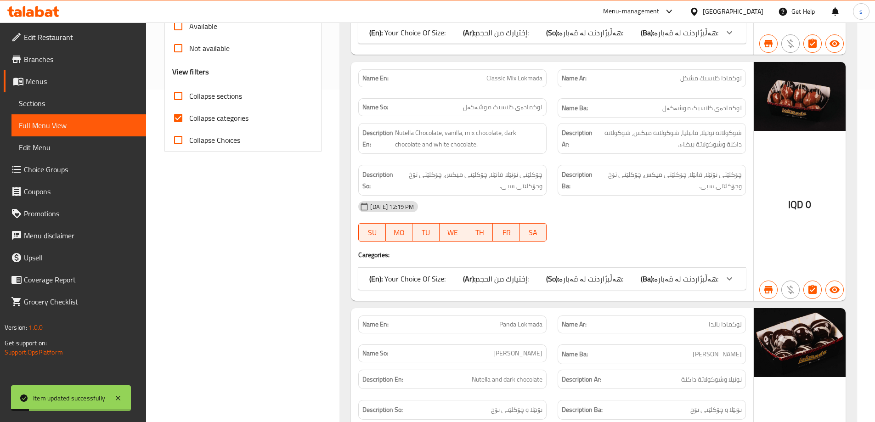
click at [182, 118] on input "Collapse categories" at bounding box center [178, 118] width 22 height 22
checkbox input "false"
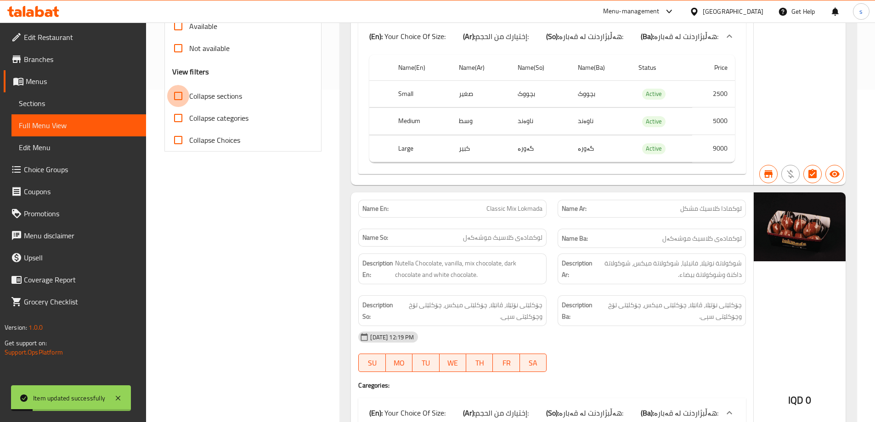
click at [177, 102] on input "Collapse sections" at bounding box center [178, 96] width 22 height 22
checkbox input "true"
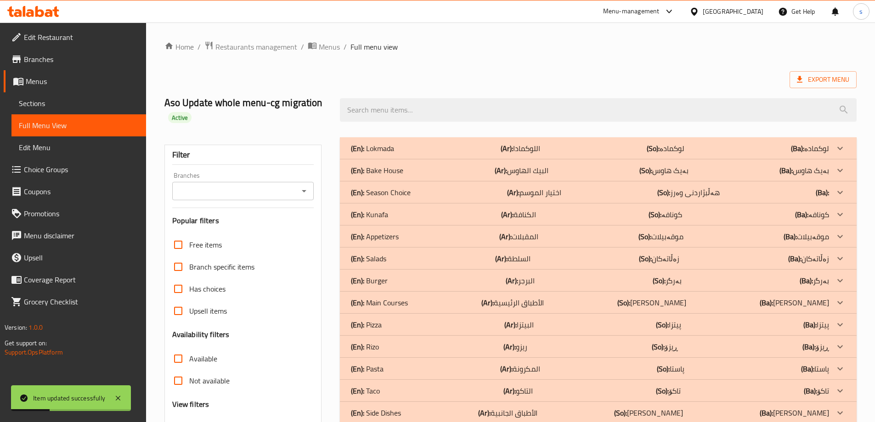
click at [261, 191] on input "Branches" at bounding box center [235, 191] width 121 height 13
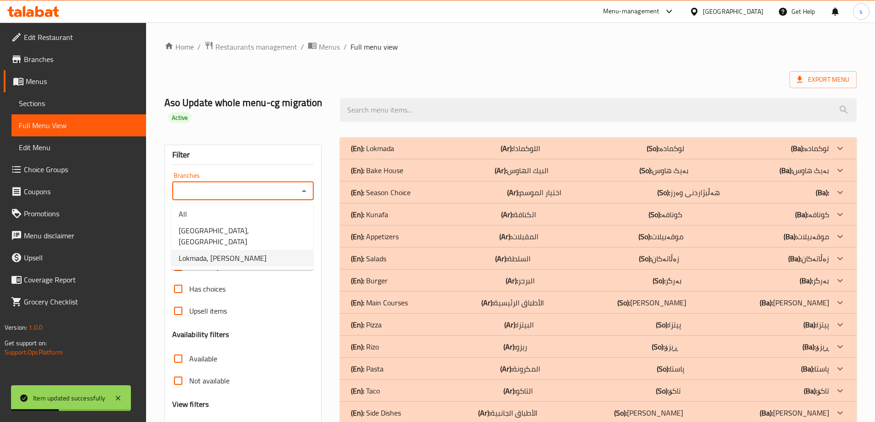
click at [255, 250] on li "Lokmada, [PERSON_NAME]" at bounding box center [242, 258] width 142 height 17
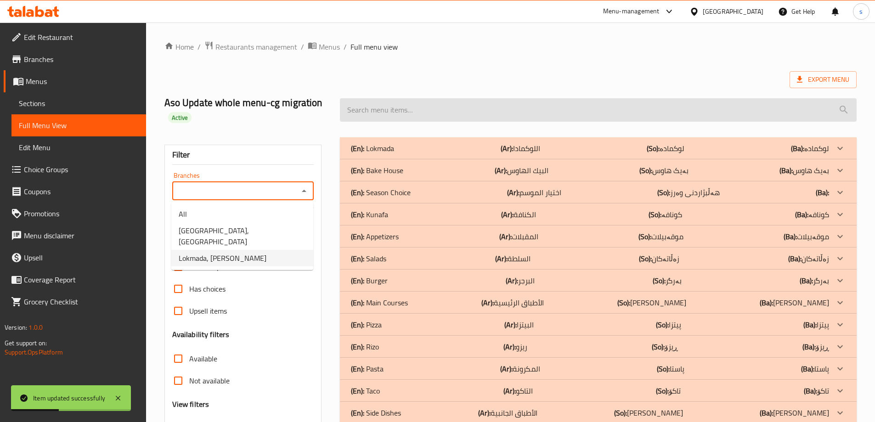
type input "Lokmada, [PERSON_NAME]"
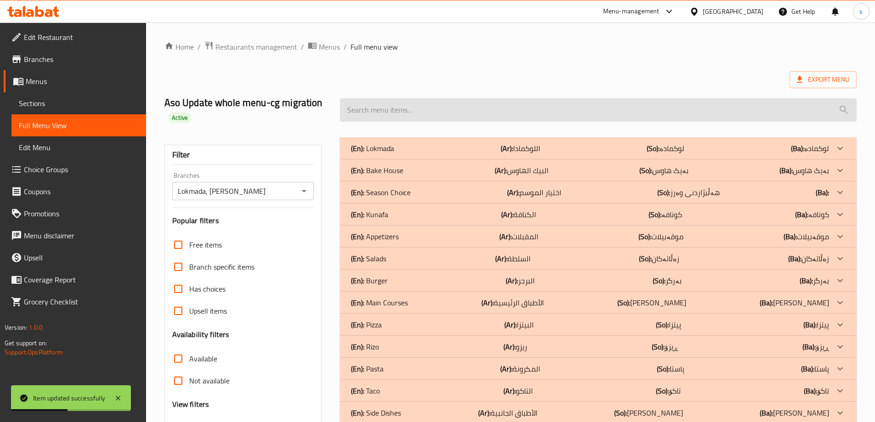
click at [377, 114] on input "search" at bounding box center [598, 109] width 517 height 23
paste input "Classic Croissant"
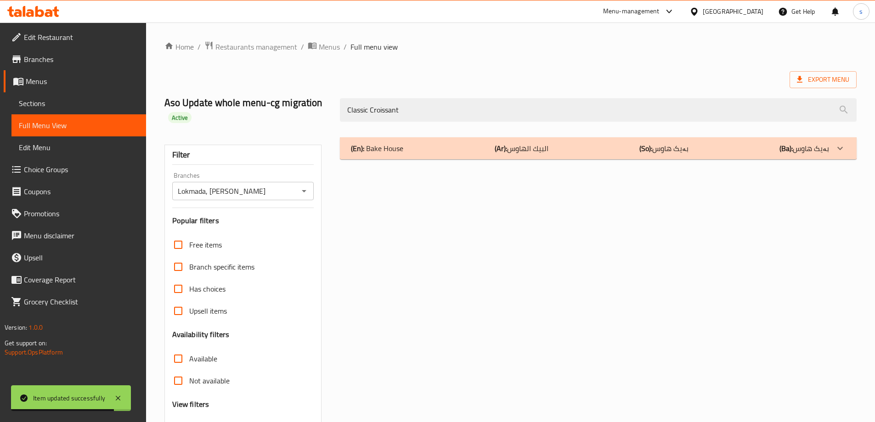
type input "Classic Croissant"
click at [435, 153] on div "(En): Bake House (Ar): البيك الهاوس (So): بەیک هاوس (Ba): بەیک هاوس" at bounding box center [590, 148] width 478 height 11
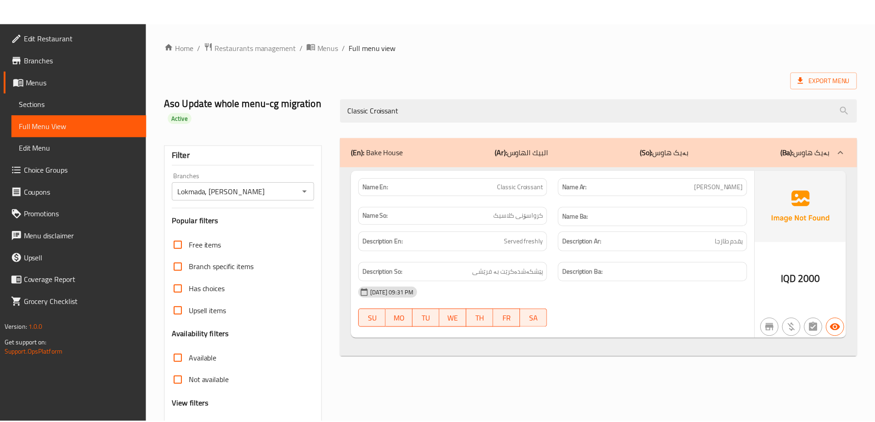
scroll to position [80, 0]
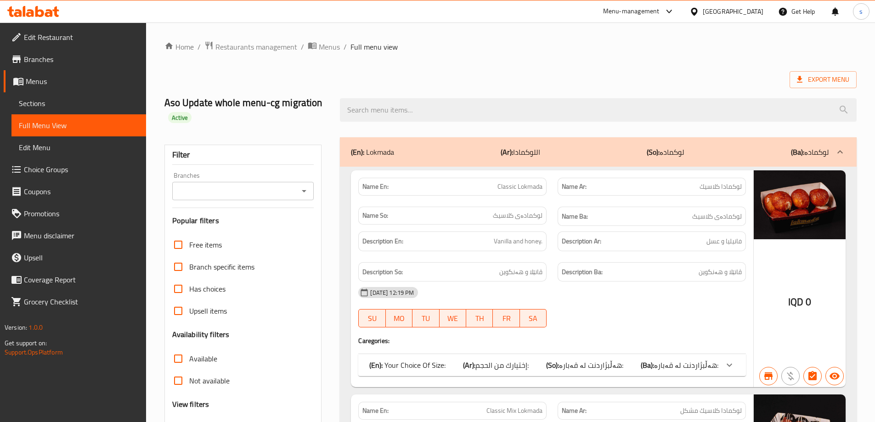
click at [308, 193] on icon "Open" at bounding box center [304, 191] width 11 height 11
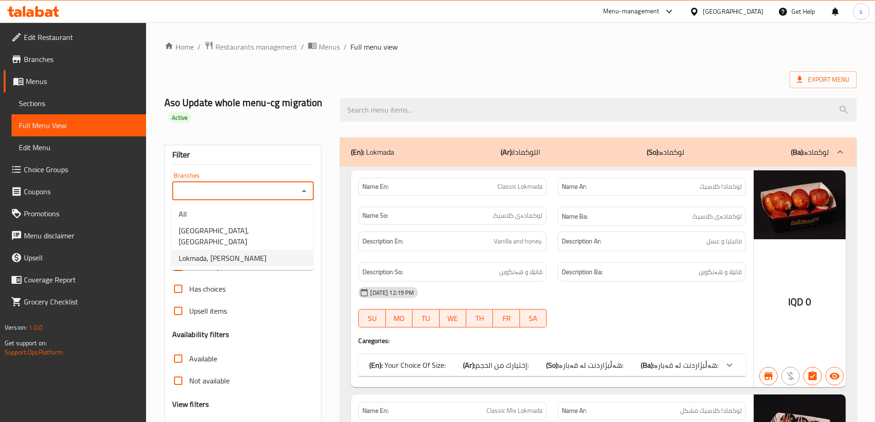
click at [279, 250] on li "Lokmada, [PERSON_NAME]" at bounding box center [242, 258] width 142 height 17
type input "Lokmada, [PERSON_NAME]"
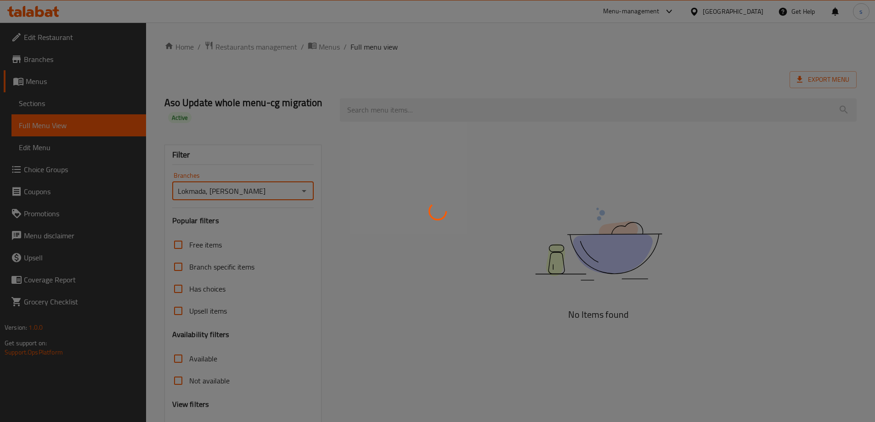
click at [373, 116] on div at bounding box center [437, 211] width 875 height 422
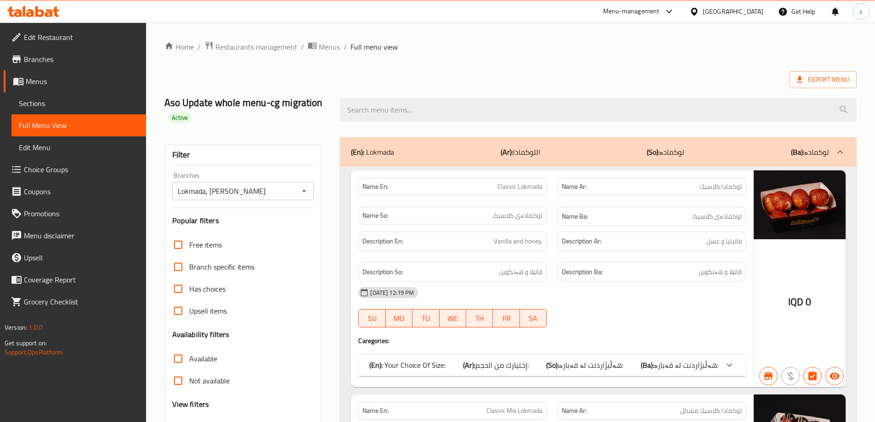
click at [373, 116] on input "search" at bounding box center [598, 109] width 517 height 23
paste input "Cruffin Caramel"
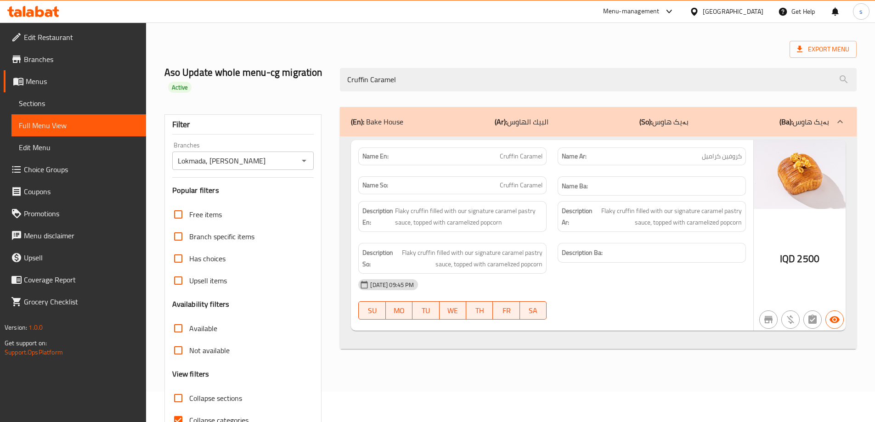
scroll to position [48, 0]
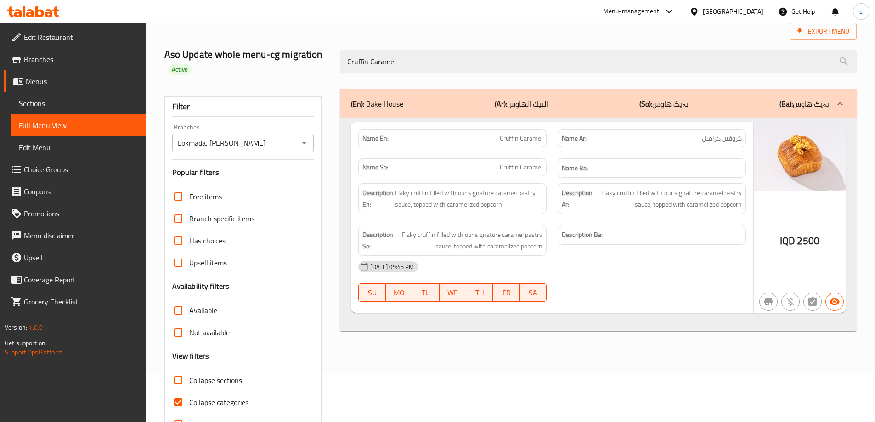
type input "Cruffin Caramel"
click at [174, 403] on input "Collapse categories" at bounding box center [178, 402] width 22 height 22
checkbox input "false"
click at [866, 113] on div "Home / Restaurants management / Menus / Full menu view Export Menu Aso Update w…" at bounding box center [510, 214] width 729 height 480
drag, startPoint x: 398, startPoint y: 65, endPoint x: 314, endPoint y: 76, distance: 85.3
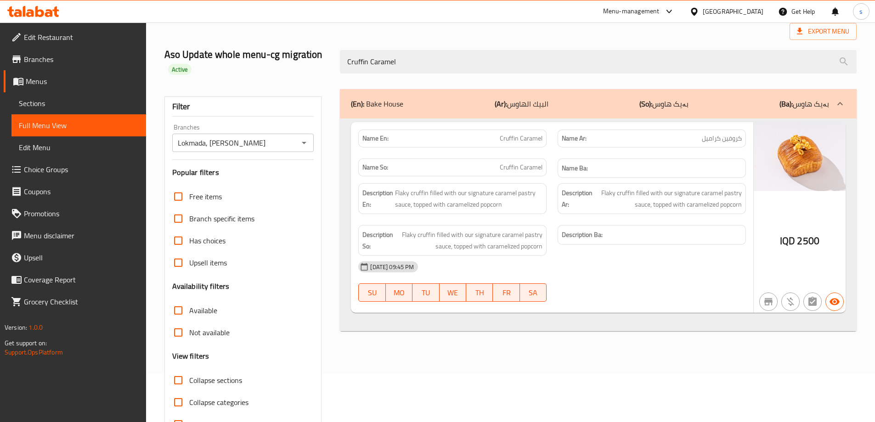
click at [314, 76] on div "Aso Update whole menu-cg migration Active Cruffin Caramel" at bounding box center [510, 61] width 703 height 55
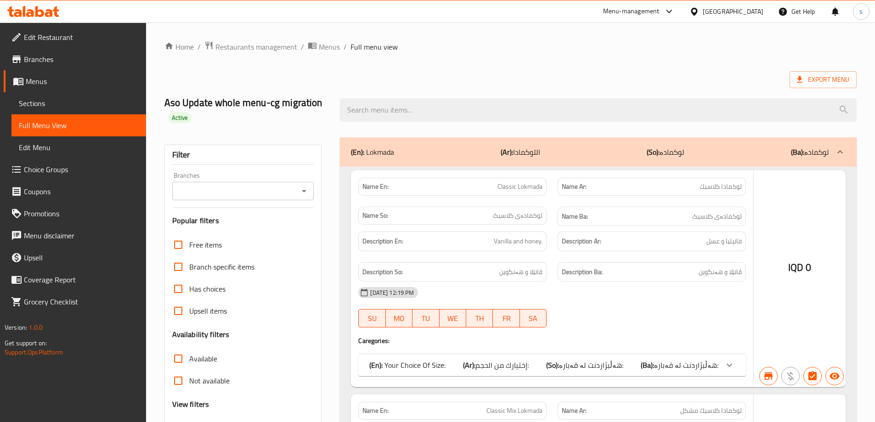
click at [302, 188] on div at bounding box center [437, 211] width 875 height 422
click at [302, 192] on div at bounding box center [437, 211] width 875 height 422
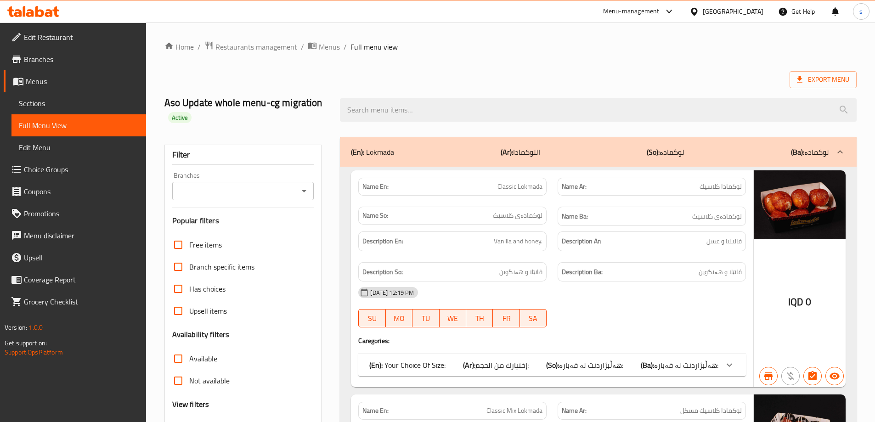
click at [302, 192] on icon "Open" at bounding box center [304, 191] width 11 height 11
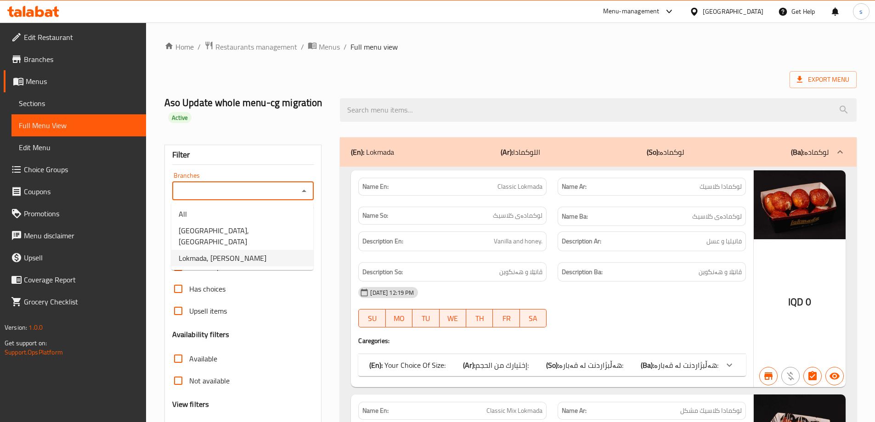
click at [294, 250] on li "Lokmada, [PERSON_NAME]" at bounding box center [242, 258] width 142 height 17
type input "Lokmada, [PERSON_NAME]"
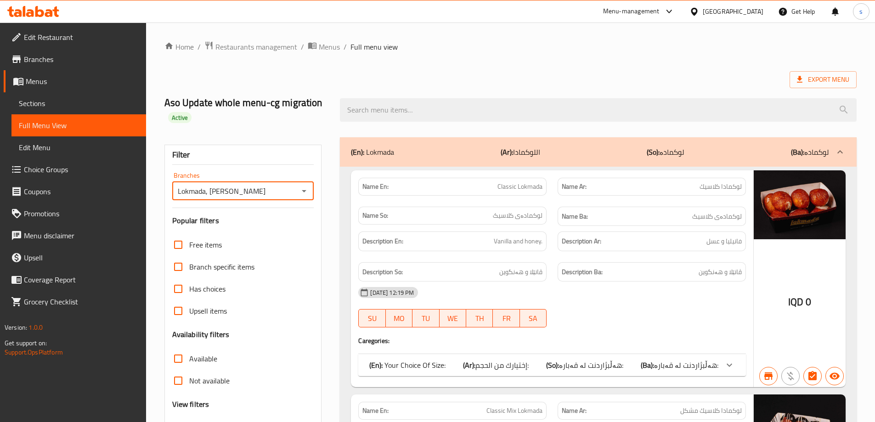
click at [369, 116] on input "search" at bounding box center [598, 109] width 517 height 23
paste input "Cruffin Caramel"
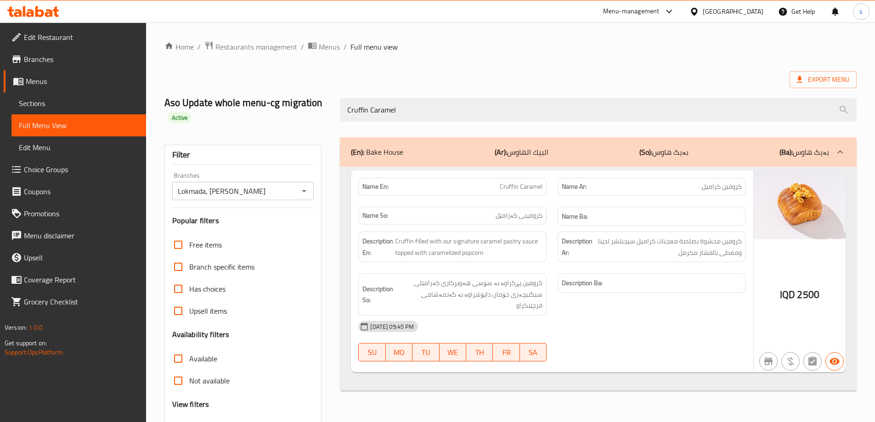
type input "Cruffin Caramel"
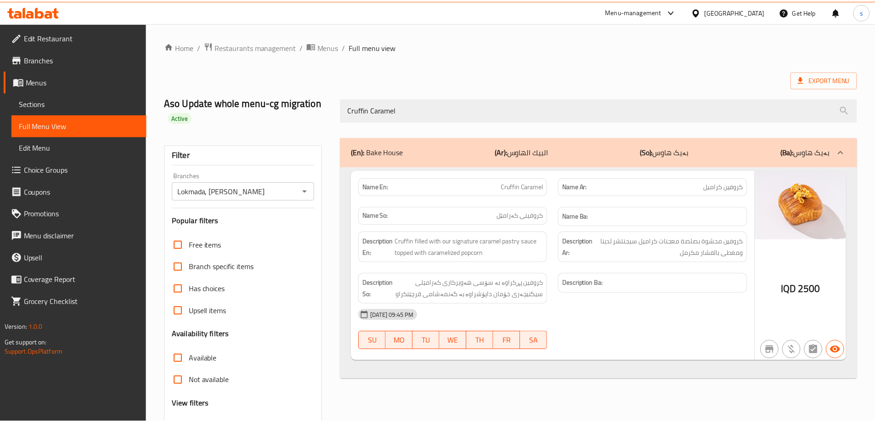
scroll to position [80, 0]
